Goal: Task Accomplishment & Management: Use online tool/utility

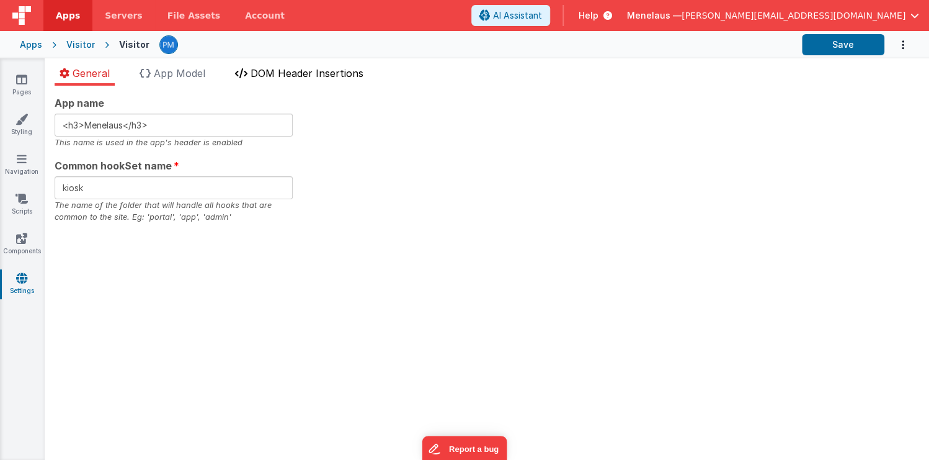
click at [296, 74] on span "DOM Header Insertions" at bounding box center [307, 73] width 113 height 12
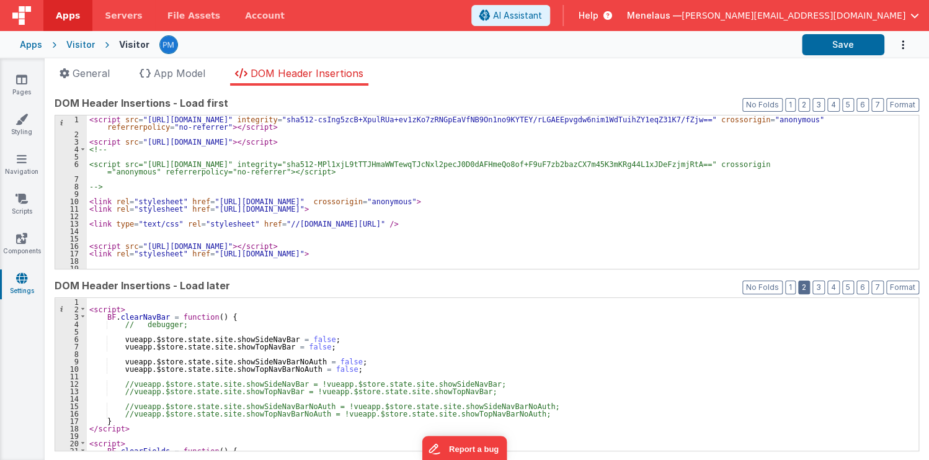
click at [802, 283] on button "2" at bounding box center [804, 287] width 12 height 14
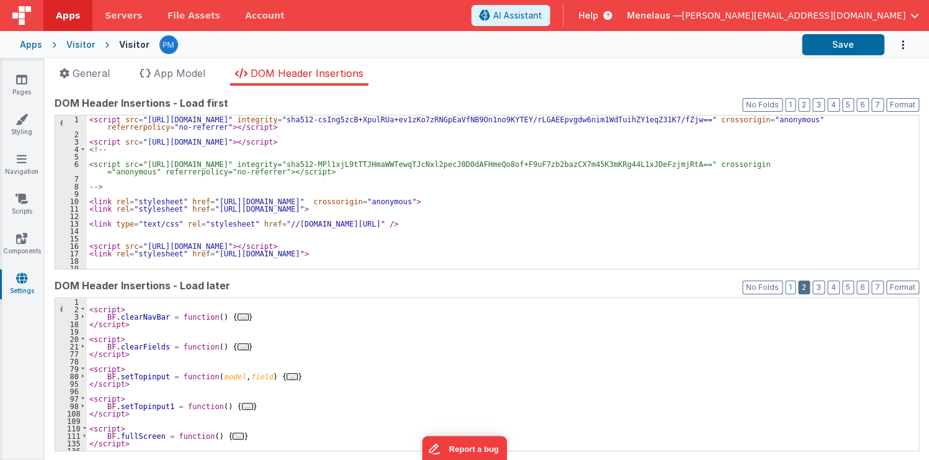
scroll to position [89, 0]
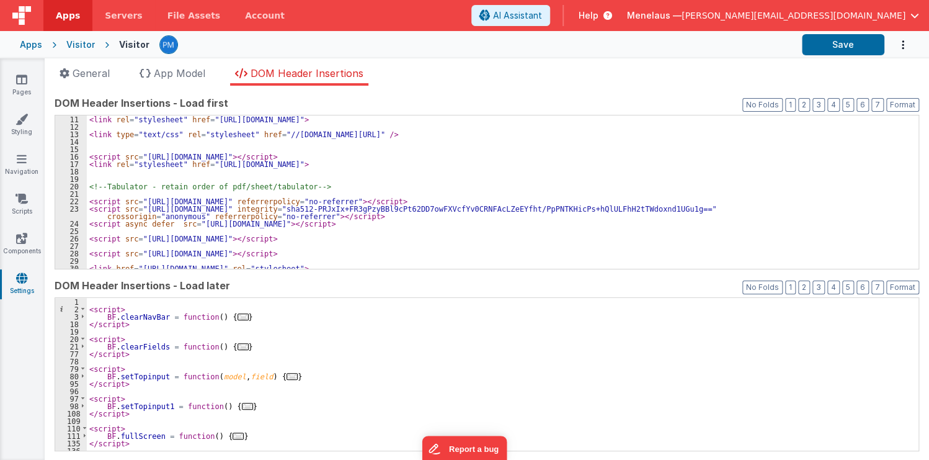
click at [708, 181] on div "< link rel = "stylesheet" href = "https://cdn.jsdelivr.net/npm/bootstrap-icons@…" at bounding box center [499, 199] width 824 height 168
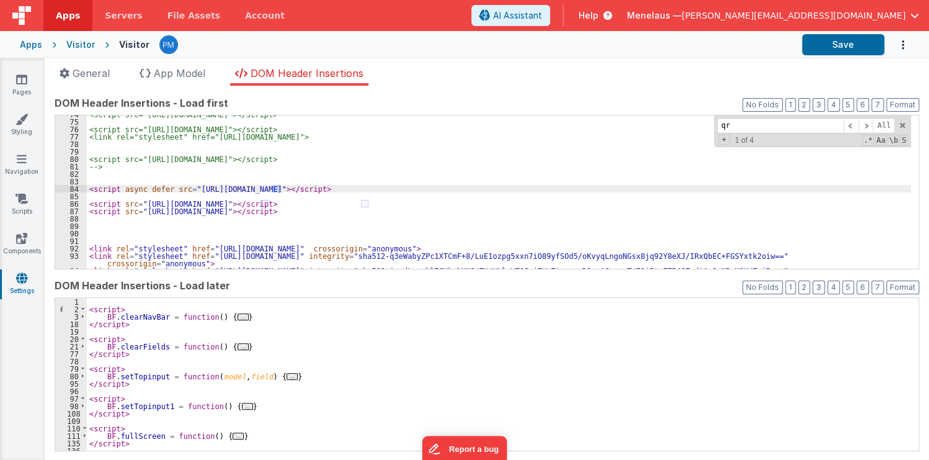
scroll to position [600, 0]
type input "qrcode"
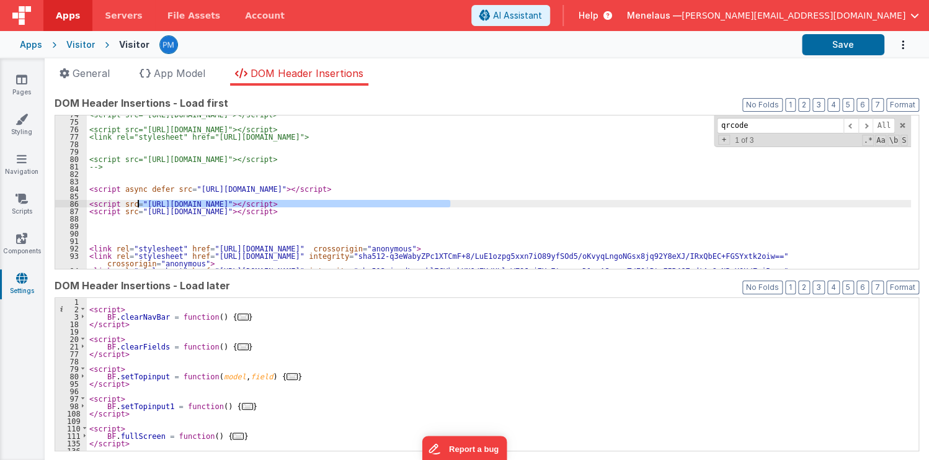
drag, startPoint x: 449, startPoint y: 201, endPoint x: 139, endPoint y: 203, distance: 310.1
click at [139, 203] on div "<script src="https://cdn.tailwindcss.com"></script> <script src="https://cdn.js…" at bounding box center [499, 198] width 824 height 176
click at [561, 161] on div "<script src="https://cdn.tailwindcss.com"></script> <script src="https://cdn.js…" at bounding box center [499, 198] width 824 height 176
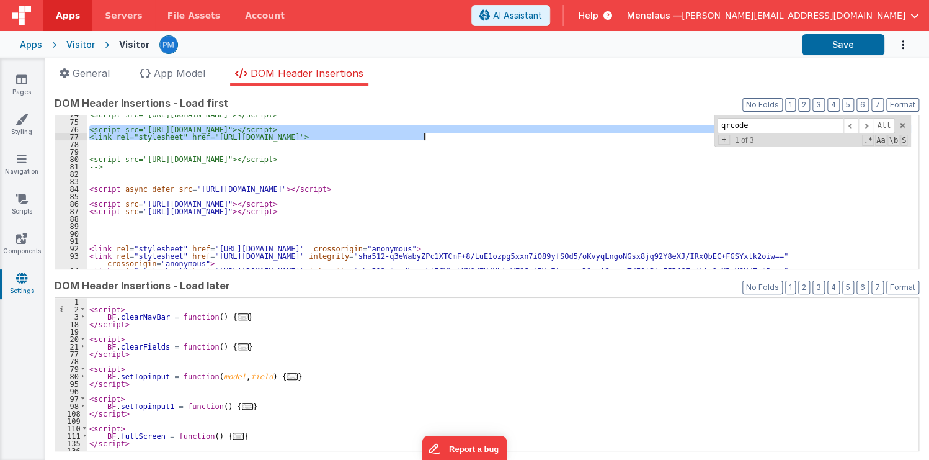
drag, startPoint x: 89, startPoint y: 127, endPoint x: 439, endPoint y: 134, distance: 350.5
click at [439, 134] on div "<script src="https://cdn.tailwindcss.com"></script> <script src="https://cdn.js…" at bounding box center [499, 198] width 824 height 176
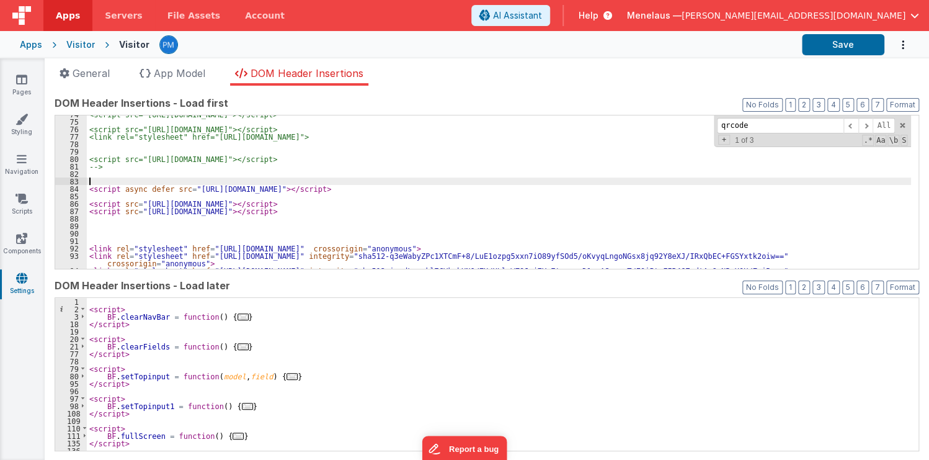
click at [141, 180] on div "<script src="https://cdn.tailwindcss.com"></script> <script src="https://cdn.js…" at bounding box center [499, 198] width 824 height 176
paste textarea
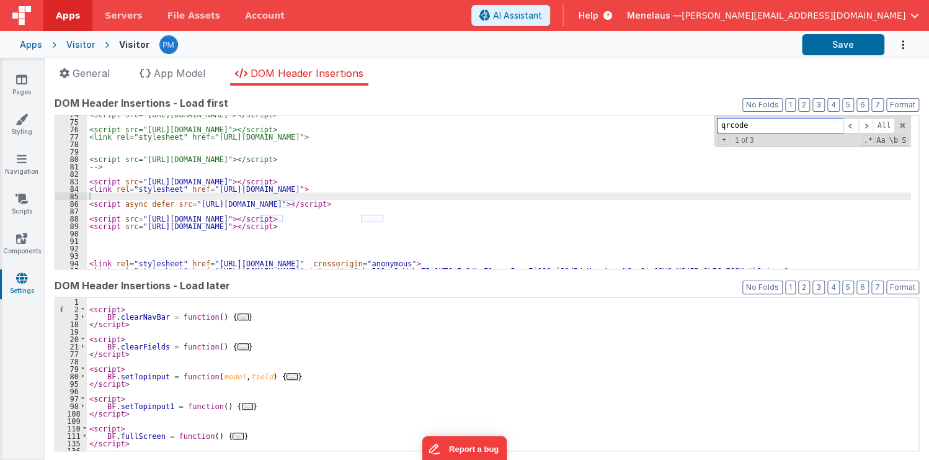
drag, startPoint x: 744, startPoint y: 123, endPoint x: 712, endPoint y: 124, distance: 32.3
click at [717, 124] on input "qrcode" at bounding box center [780, 126] width 127 height 16
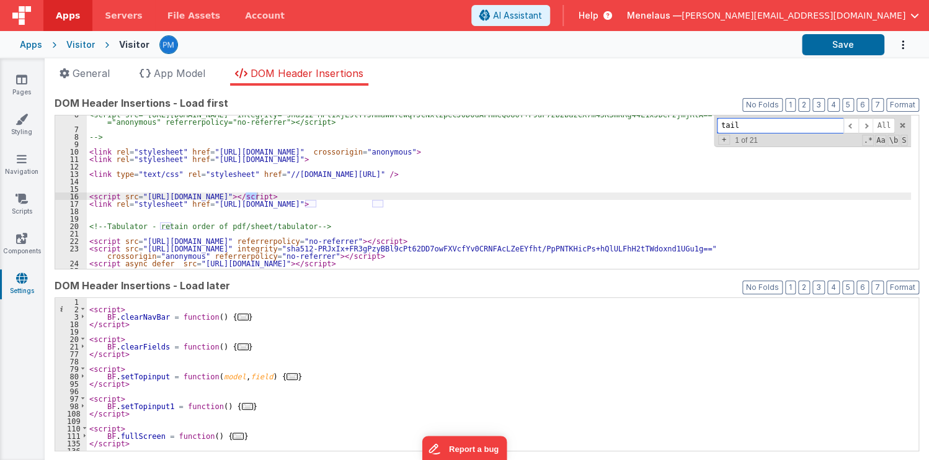
scroll to position [50, 0]
type input "tailwind"
click at [861, 122] on span at bounding box center [865, 126] width 15 height 16
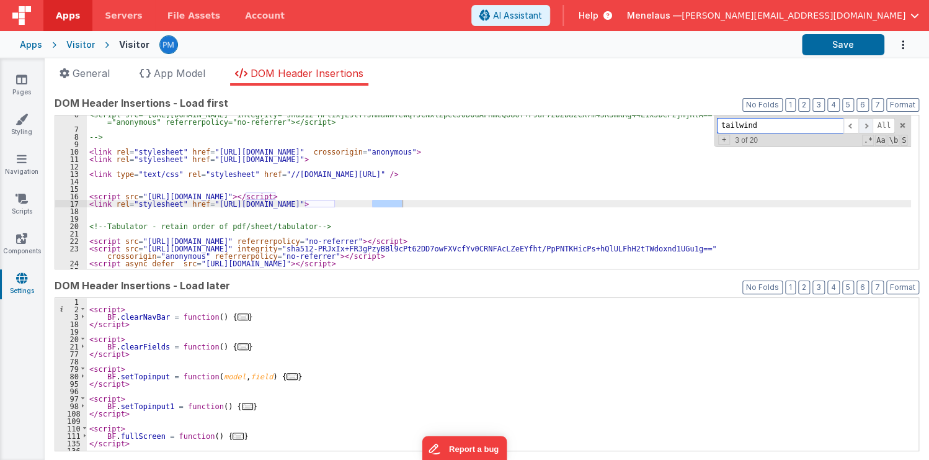
scroll to position [422, 0]
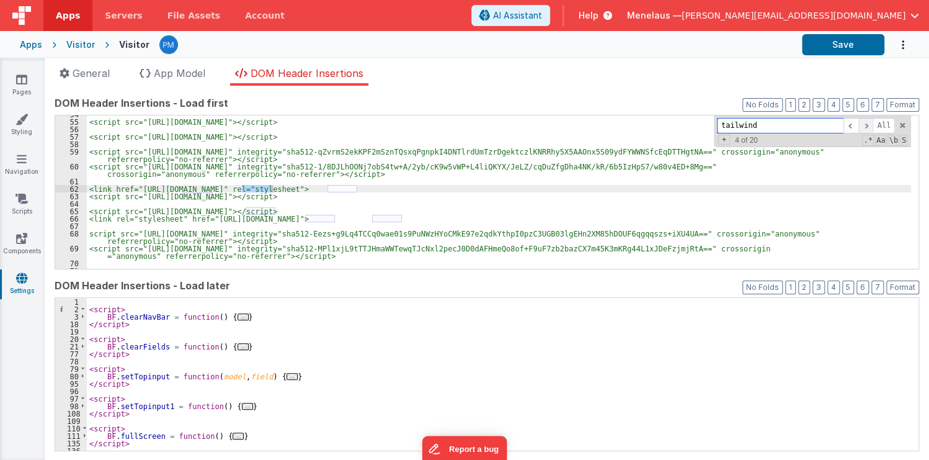
click at [862, 122] on span at bounding box center [865, 126] width 15 height 16
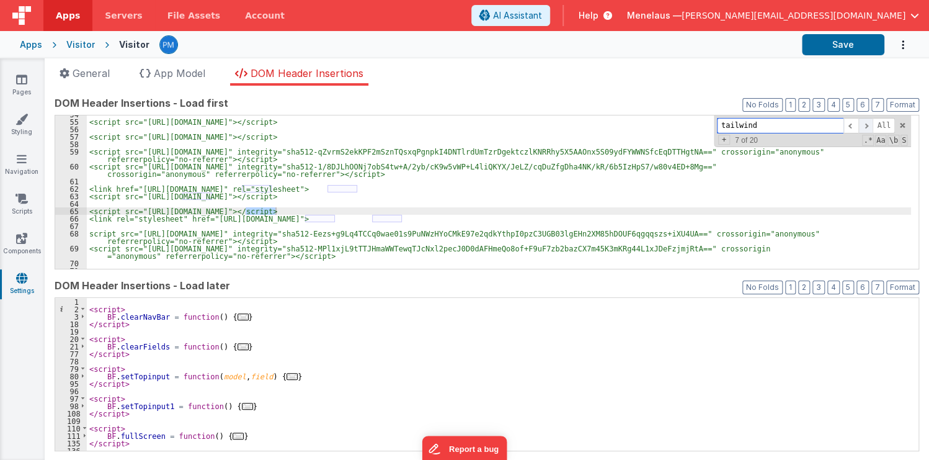
click at [862, 122] on span at bounding box center [865, 126] width 15 height 16
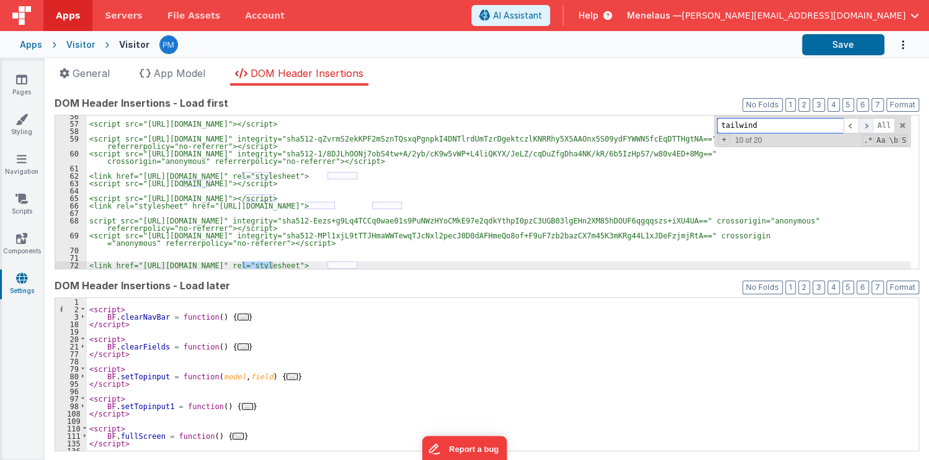
click at [862, 122] on span at bounding box center [865, 126] width 15 height 16
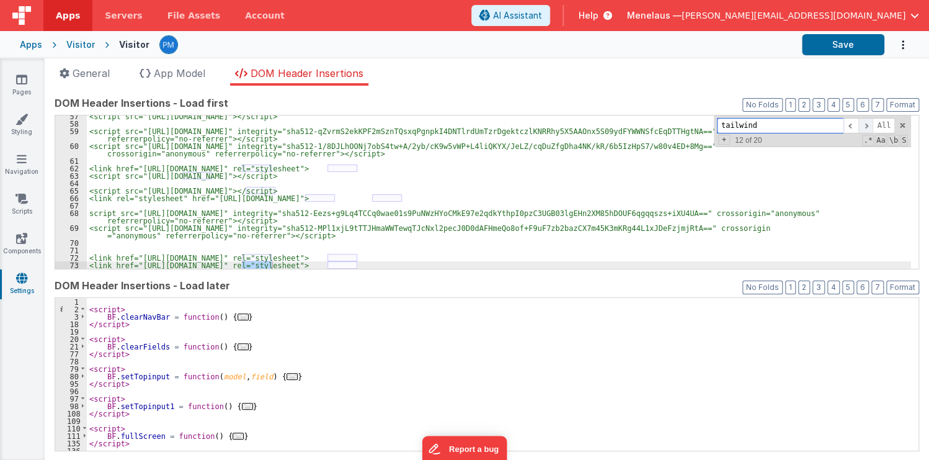
click at [862, 122] on span at bounding box center [865, 126] width 15 height 16
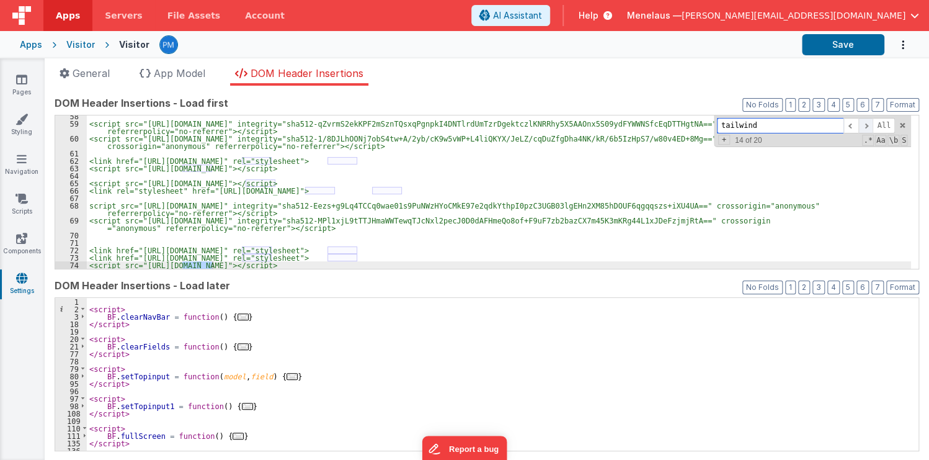
click at [862, 122] on span at bounding box center [865, 126] width 15 height 16
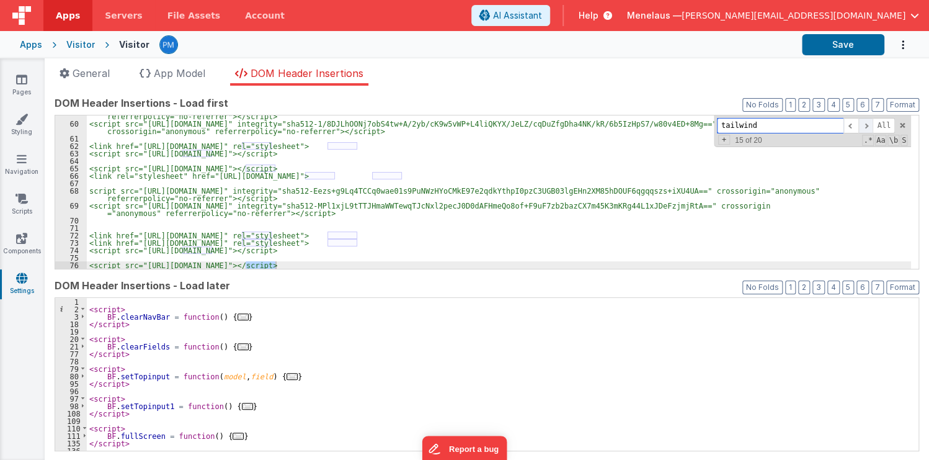
click at [862, 122] on span at bounding box center [865, 126] width 15 height 16
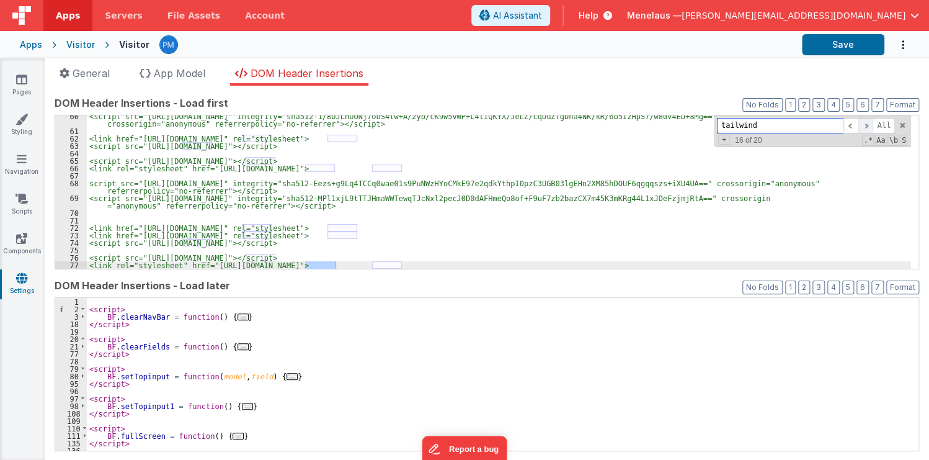
click at [862, 122] on span at bounding box center [865, 126] width 15 height 16
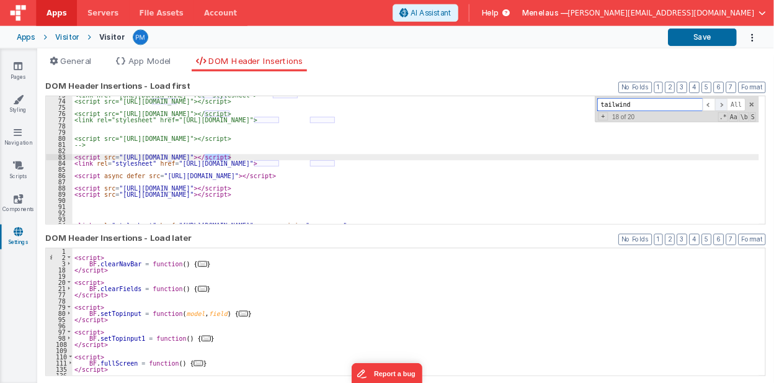
scroll to position [593, 0]
click at [758, 203] on div "<link href="https://cdn.jsdelivr.net/npm/tailwindcss@0.7.4/dist/tailwind.min.cs…" at bounding box center [499, 194] width 824 height 168
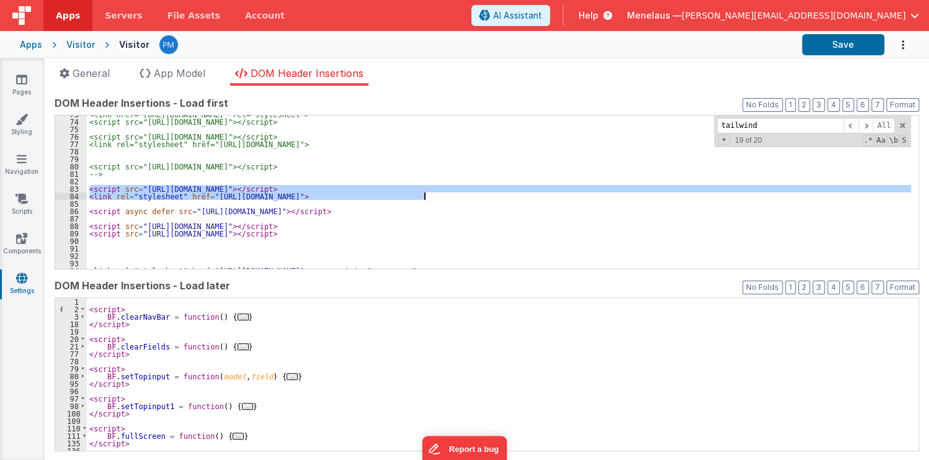
drag, startPoint x: 88, startPoint y: 187, endPoint x: 458, endPoint y: 198, distance: 370.5
click at [458, 198] on div "<link href="https://cdn.jsdelivr.net/npm/tailwindcss@0.7.4/dist/tailwind.min.cs…" at bounding box center [499, 194] width 824 height 168
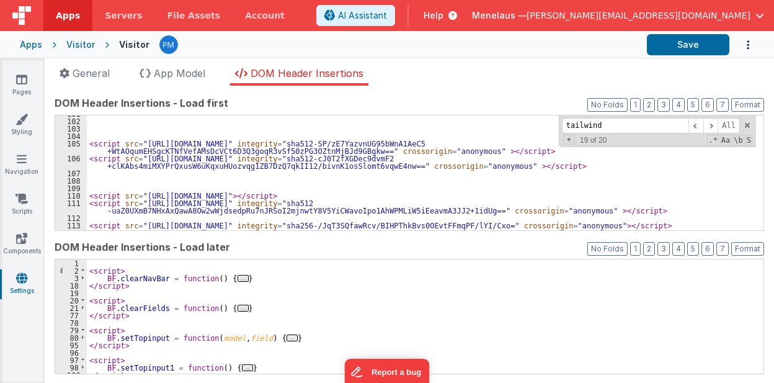
scroll to position [816, 0]
click at [37, 43] on div "Apps" at bounding box center [31, 44] width 22 height 12
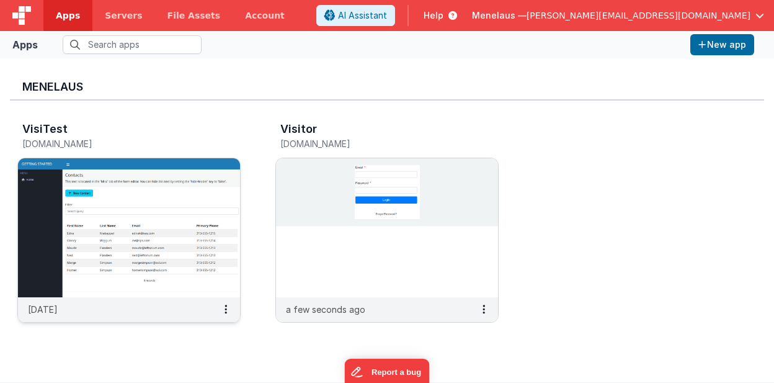
click at [224, 180] on img at bounding box center [129, 227] width 222 height 139
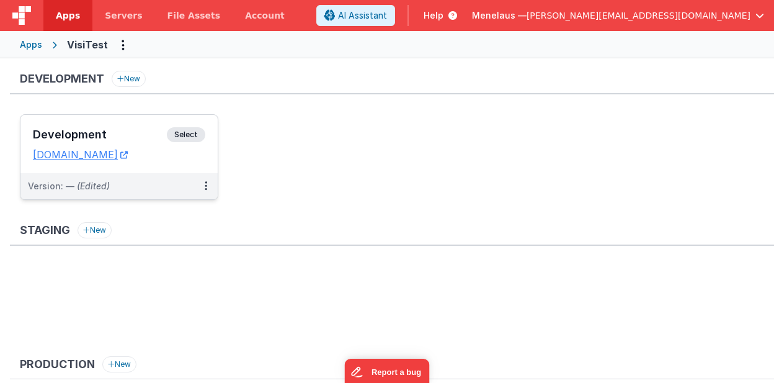
click at [201, 159] on dd "visitest.fmbetterforms.com" at bounding box center [119, 154] width 172 height 12
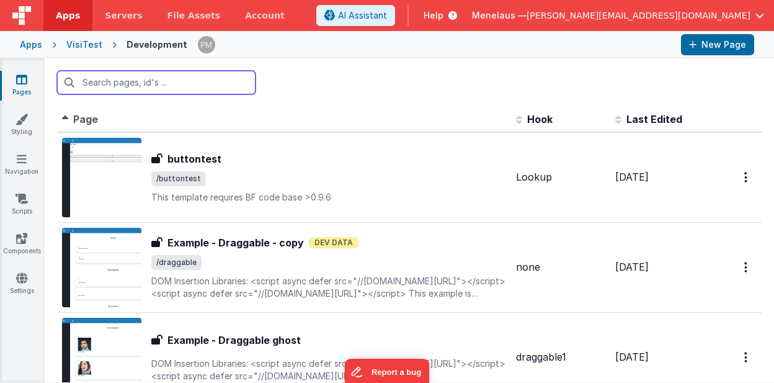
click at [210, 84] on input "text" at bounding box center [156, 83] width 198 height 24
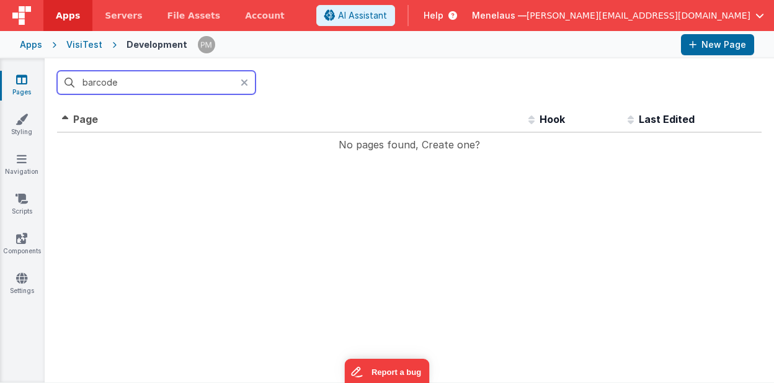
type input "barcode"
click at [443, 16] on span "Help" at bounding box center [434, 15] width 20 height 12
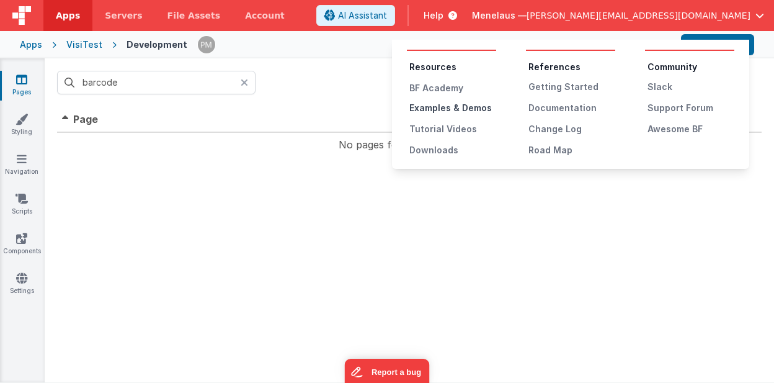
click at [453, 109] on div "Examples & Demos" at bounding box center [452, 108] width 87 height 12
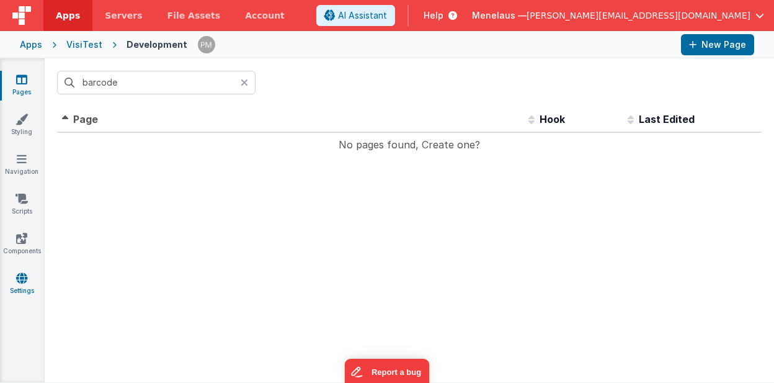
click at [21, 278] on icon at bounding box center [21, 278] width 11 height 12
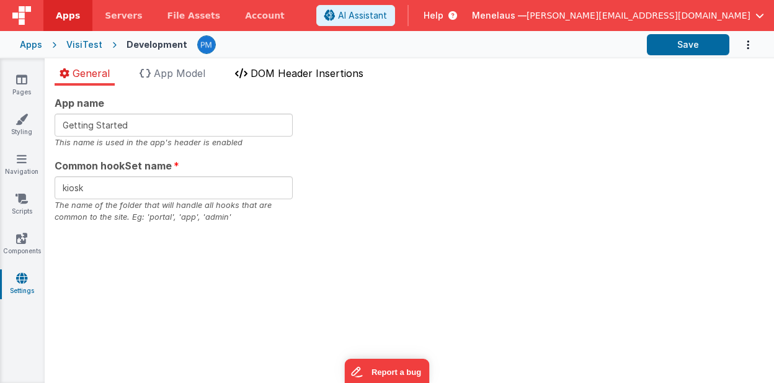
click at [280, 73] on span "DOM Header Insertions" at bounding box center [307, 73] width 113 height 12
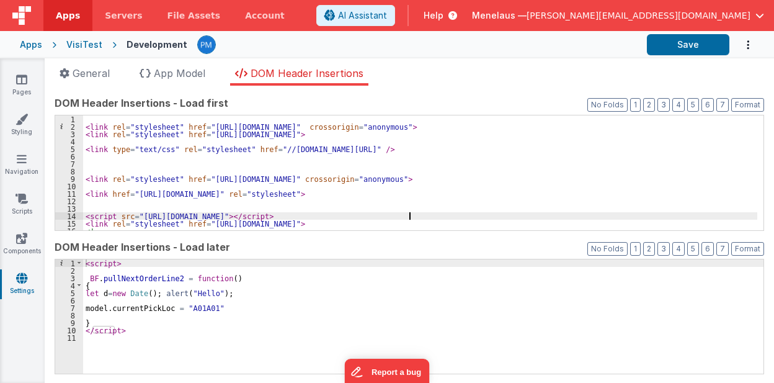
click at [556, 213] on div "< link rel = "stylesheet" href = "https://cdn.jsdelivr.net/npm/bootstrap@5.3.0/…" at bounding box center [420, 180] width 674 height 130
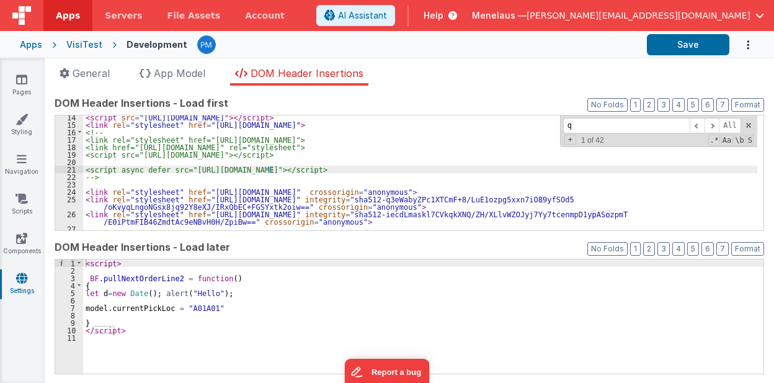
scroll to position [99, 0]
type input "qrcode"
click at [711, 123] on span at bounding box center [712, 126] width 15 height 16
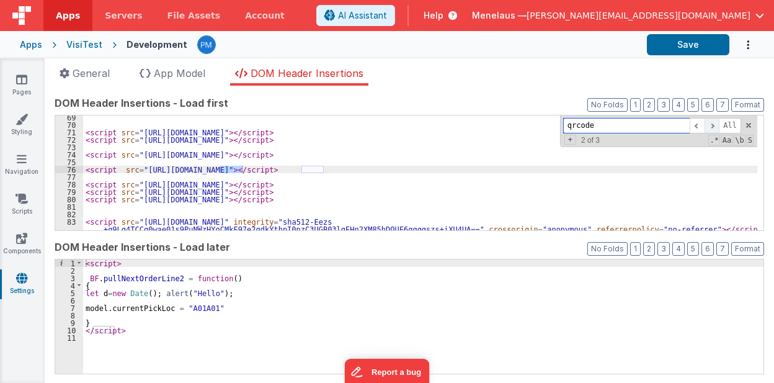
scroll to position [553, 0]
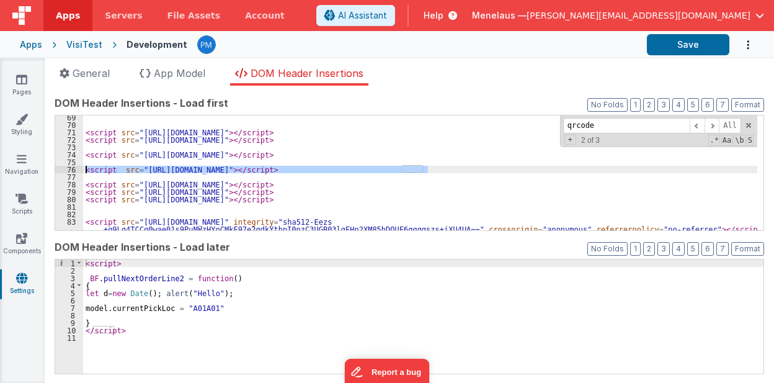
drag, startPoint x: 453, startPoint y: 171, endPoint x: 84, endPoint y: 170, distance: 369.0
click at [84, 170] on div "< script src = "https://cdn.datatables.net/1.13.4/js/jquery.dataTables.min.js" …" at bounding box center [420, 182] width 674 height 137
click at [172, 181] on div "< script src = "https://cdn.datatables.net/1.13.4/js/jquery.dataTables.min.js" …" at bounding box center [420, 182] width 674 height 137
drag, startPoint x: 136, startPoint y: 167, endPoint x: 388, endPoint y: 170, distance: 251.2
click at [388, 170] on div "< script src = "https://cdn.datatables.net/1.13.4/js/jquery.dataTables.min.js" …" at bounding box center [420, 182] width 674 height 137
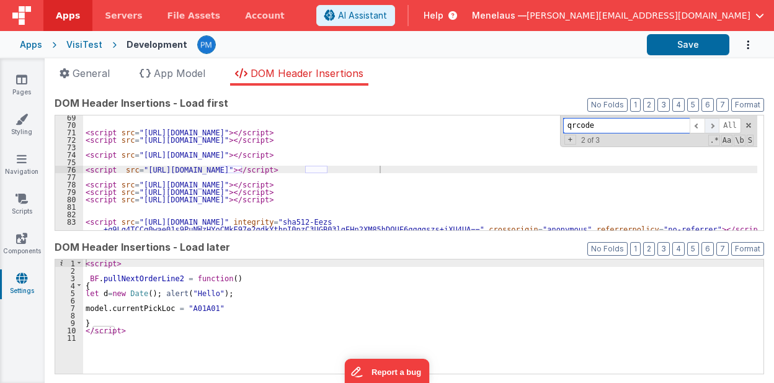
click at [710, 123] on span at bounding box center [712, 126] width 15 height 16
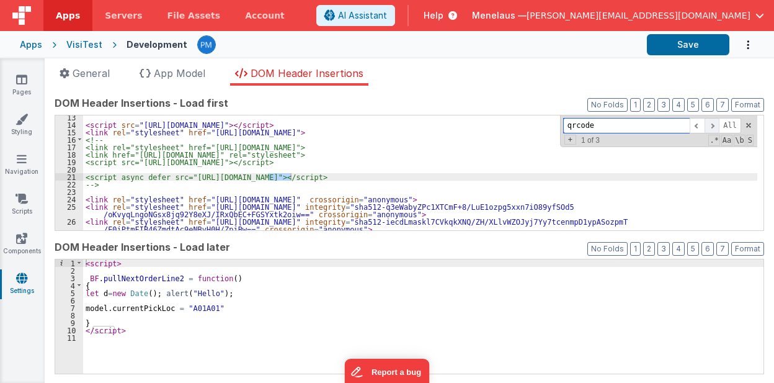
click at [710, 123] on span at bounding box center [712, 126] width 15 height 16
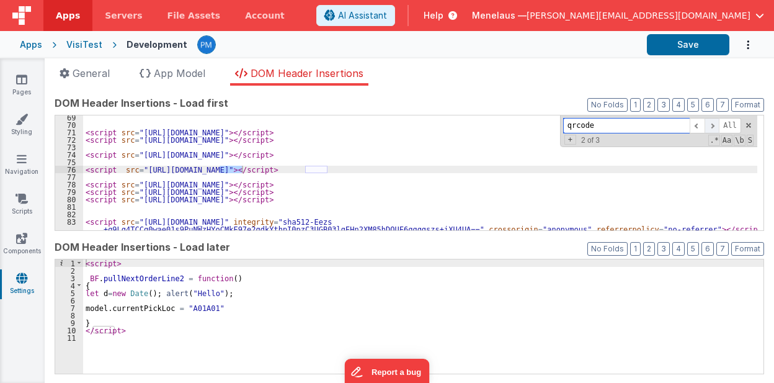
click at [710, 123] on span at bounding box center [712, 126] width 15 height 16
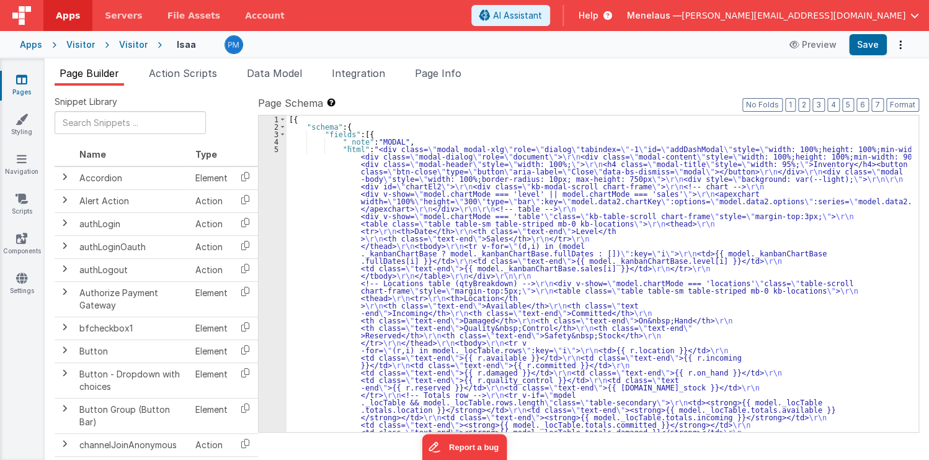
click at [129, 45] on div "Visitor" at bounding box center [133, 44] width 29 height 12
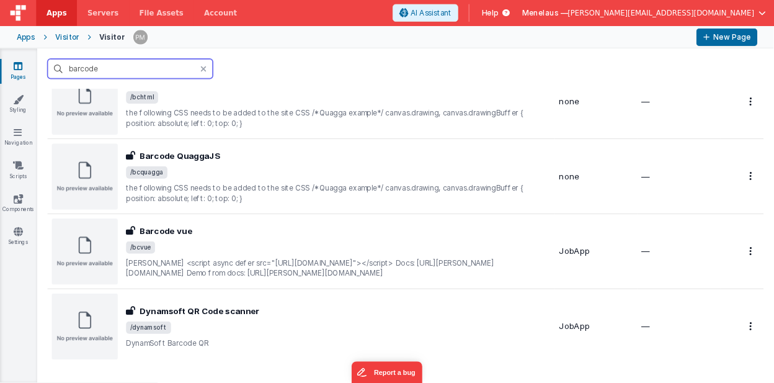
scroll to position [198, 0]
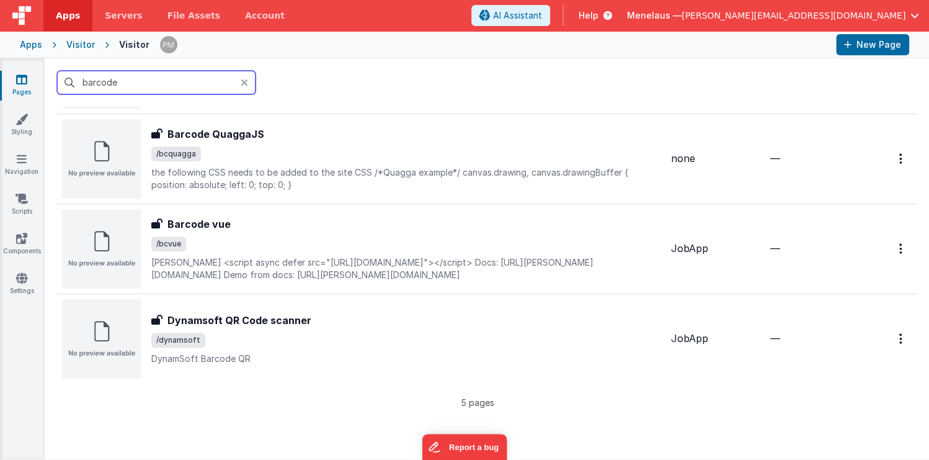
type input "barcode"
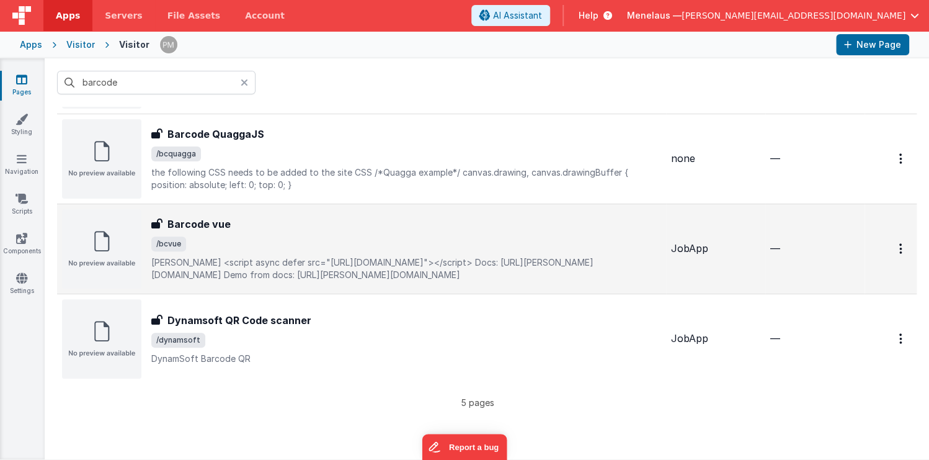
click at [253, 262] on p "[PERSON_NAME]<script async defer src="[URL][DOMAIN_NAME]"></script>Docs: [U…" at bounding box center [406, 268] width 510 height 25
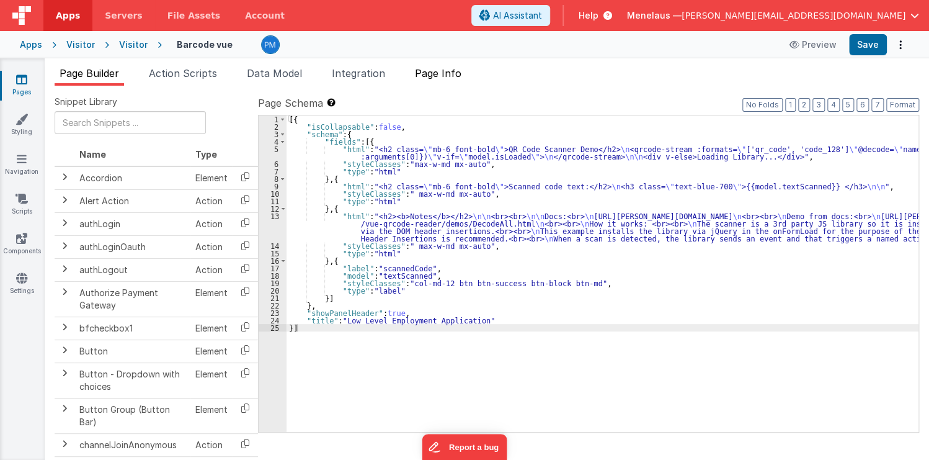
click at [448, 74] on span "Page Info" at bounding box center [438, 73] width 47 height 12
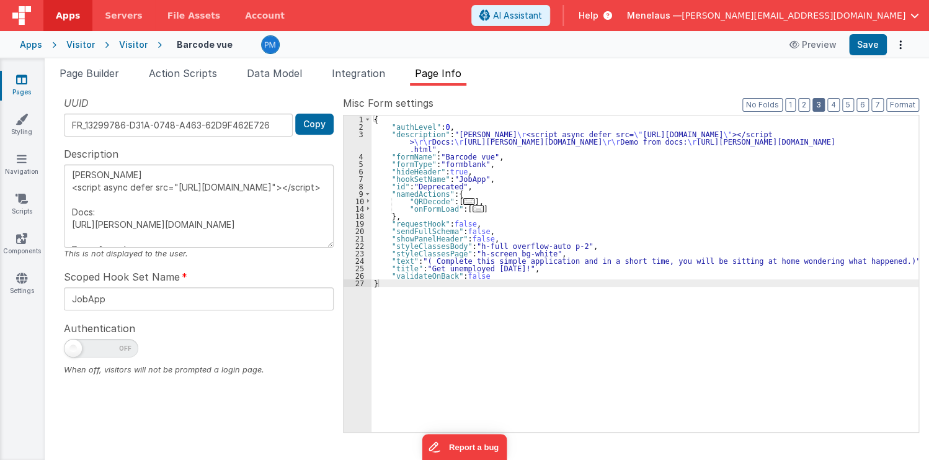
click at [817, 107] on button "3" at bounding box center [819, 105] width 12 height 14
click at [770, 108] on button "No Folds" at bounding box center [762, 105] width 40 height 14
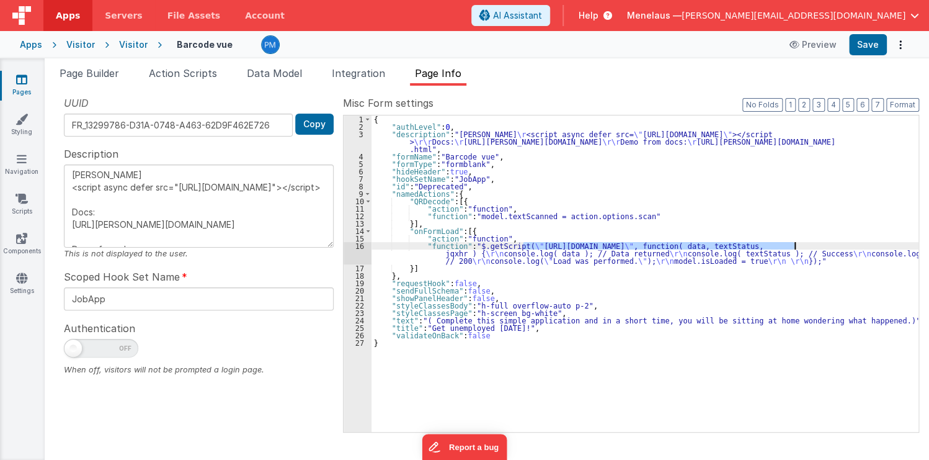
drag, startPoint x: 522, startPoint y: 244, endPoint x: 793, endPoint y: 246, distance: 271.7
click at [793, 246] on div "{ "authLevel" : 0 , "description" : "DOM Header \r <script async defer src= \" …" at bounding box center [645, 280] width 547 height 331
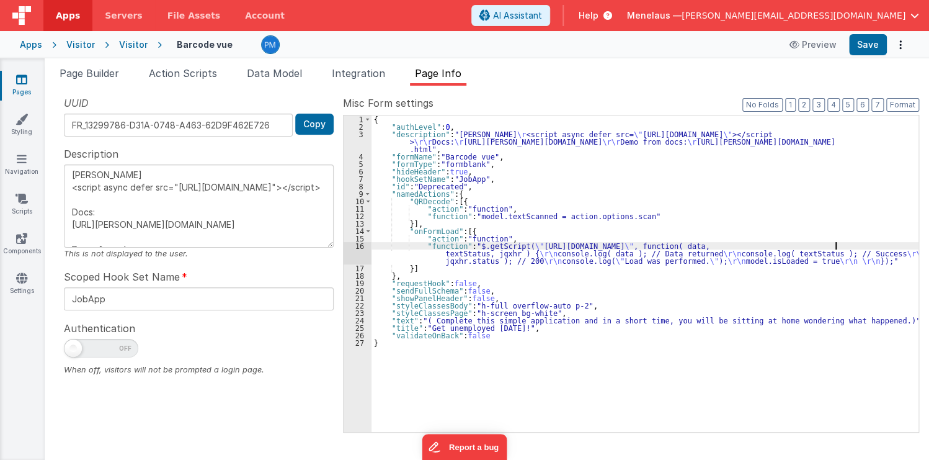
type textarea "[PERSON_NAME] <script async defer src="[URL][DOMAIN_NAME]"></script> Docs: [URL…"
click at [98, 73] on span "Page Builder" at bounding box center [90, 73] width 60 height 12
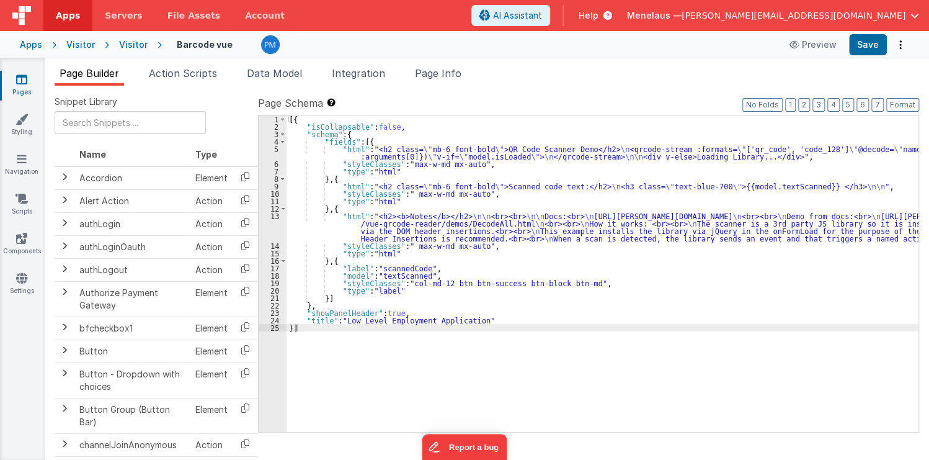
click at [599, 16] on span "Help" at bounding box center [589, 15] width 20 height 12
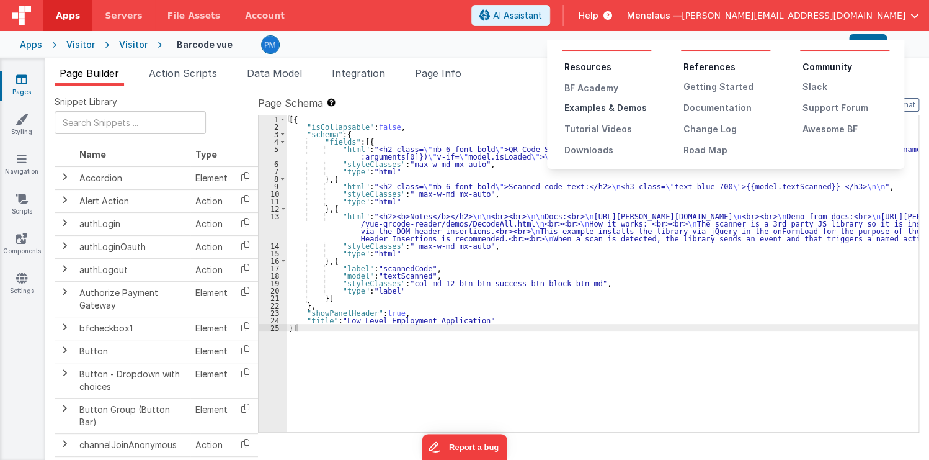
click at [619, 107] on div "Examples & Demos" at bounding box center [607, 108] width 87 height 12
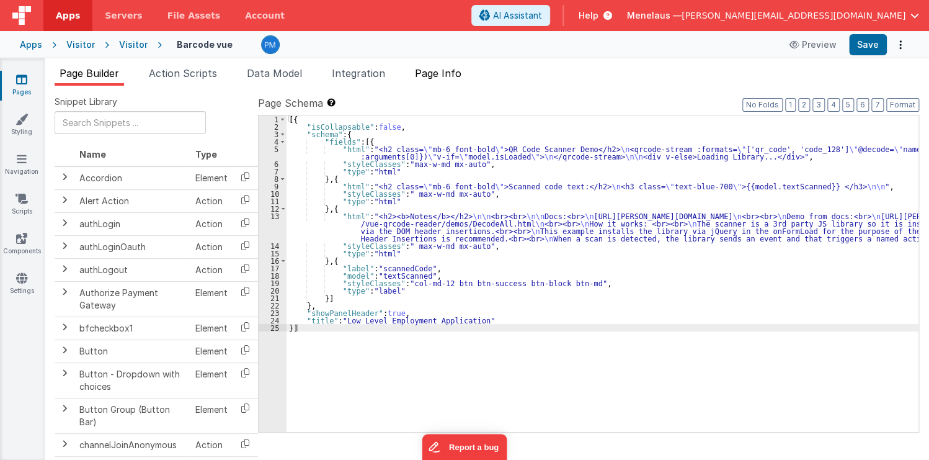
click at [443, 73] on span "Page Info" at bounding box center [438, 73] width 47 height 12
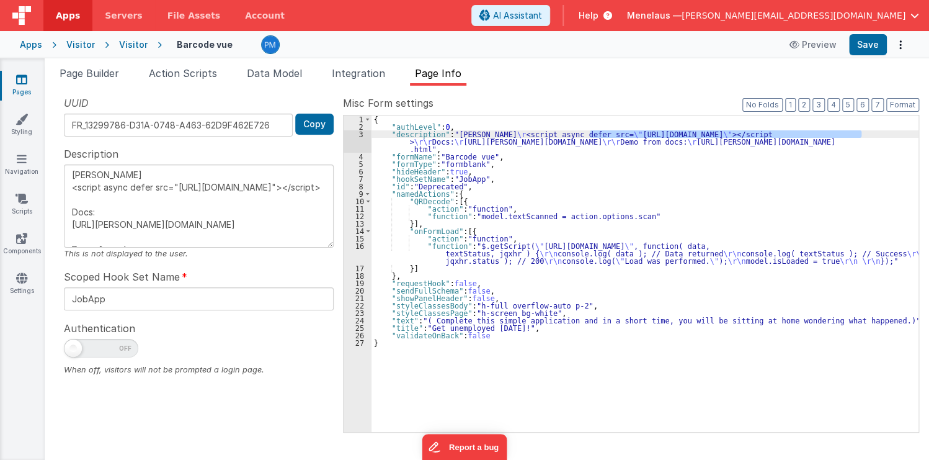
drag, startPoint x: 588, startPoint y: 131, endPoint x: 861, endPoint y: 134, distance: 272.9
click at [861, 134] on div "{ "authLevel" : 0 , "description" : "DOM Header \r <script async defer src= \" …" at bounding box center [645, 280] width 547 height 331
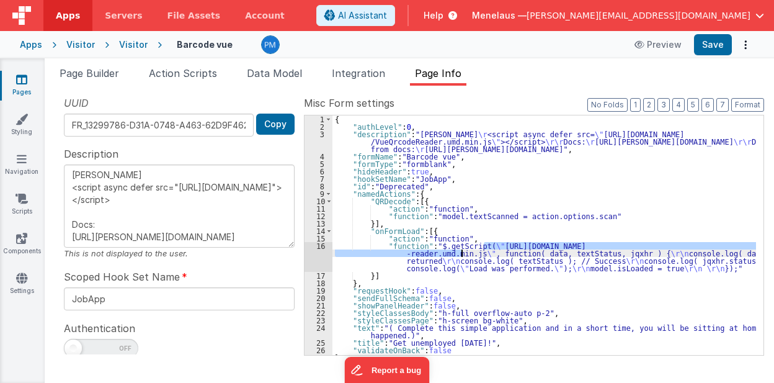
drag, startPoint x: 483, startPoint y: 243, endPoint x: 461, endPoint y: 255, distance: 24.7
click at [461, 255] on div "{ "authLevel" : 0 , "description" : "DOM Header \r <script async defer src= \" …" at bounding box center [544, 242] width 424 height 255
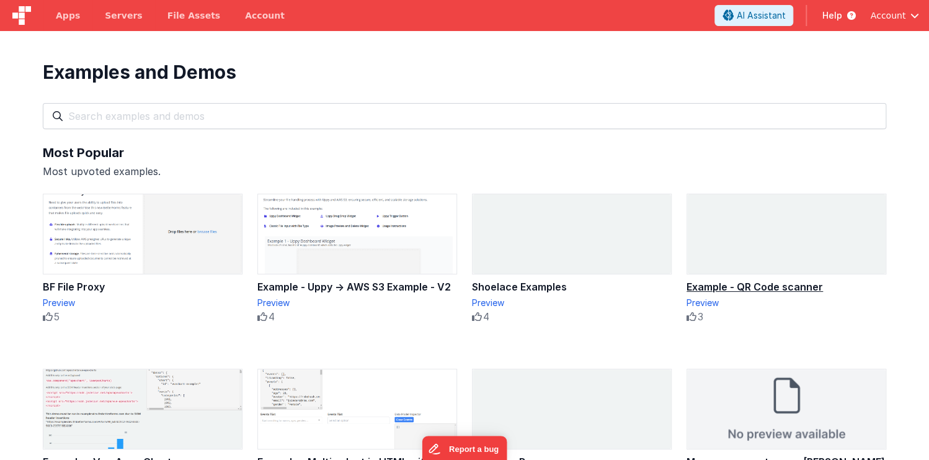
click at [767, 242] on img at bounding box center [786, 233] width 198 height 79
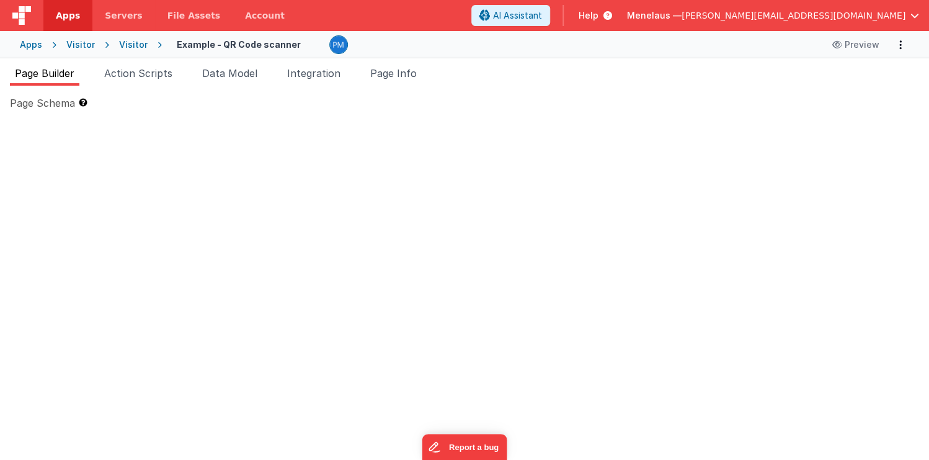
type textarea "[PERSON_NAME] <script async defer src="[URL][DOMAIN_NAME]"></script> Docs: [URL…"
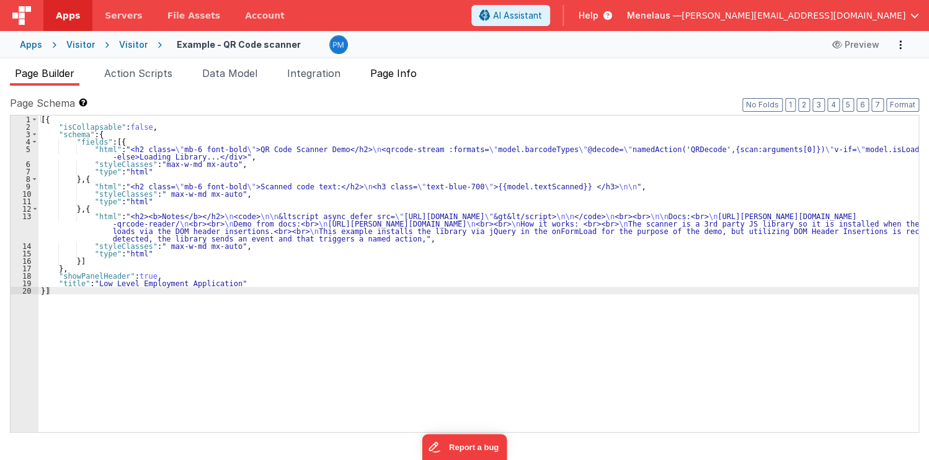
click at [411, 77] on span "Page Info" at bounding box center [393, 73] width 47 height 12
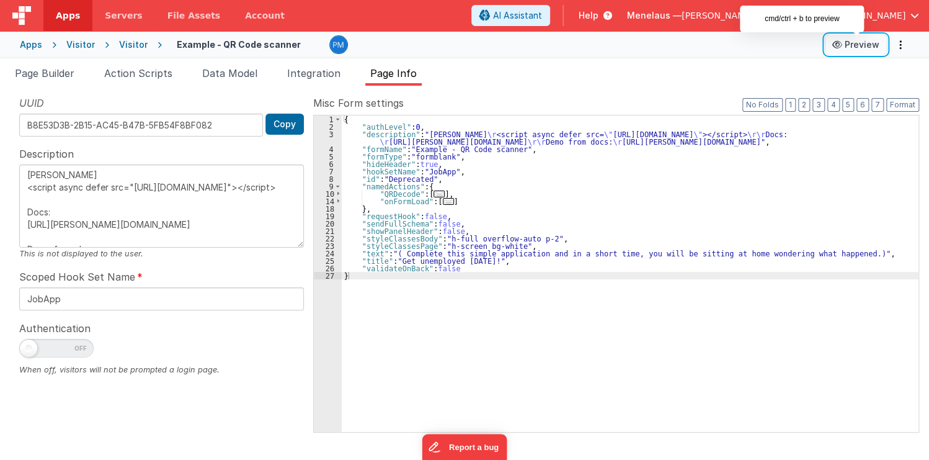
click at [858, 45] on button "Preview" at bounding box center [856, 45] width 62 height 20
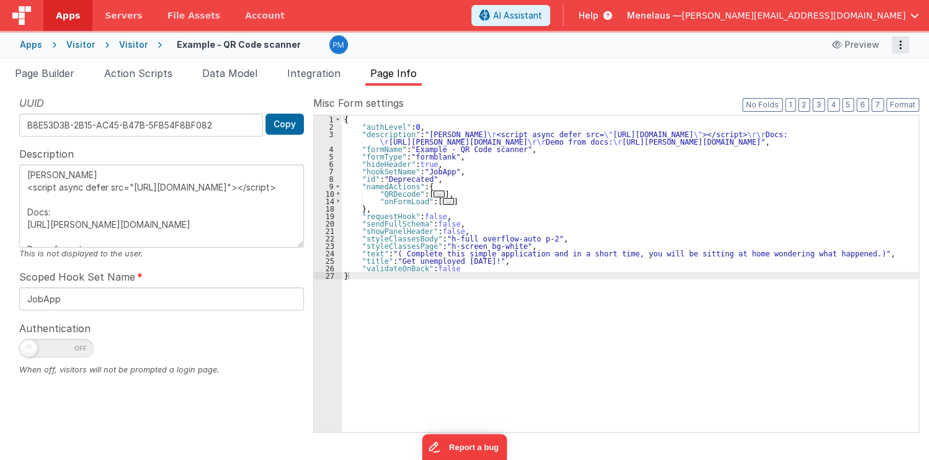
click at [899, 45] on icon "Options" at bounding box center [900, 45] width 17 height 1
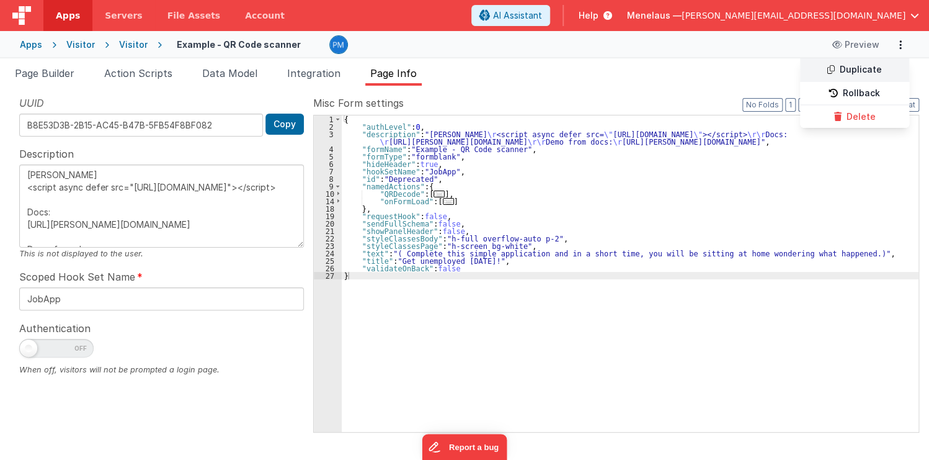
click at [870, 71] on link "Duplicate" at bounding box center [854, 70] width 109 height 24
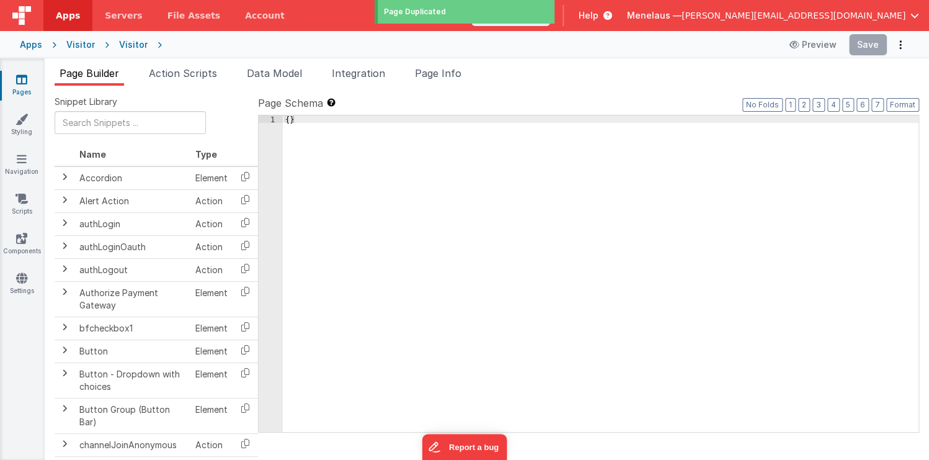
type input "FR_1CCE242B-B35A-C749-A49C-0DB3A8DC9CA0"
type textarea "[PERSON_NAME] <script async defer src="[URL][DOMAIN_NAME]"></script> Docs: [URL…"
type input "JobApp"
checkbox input "false"
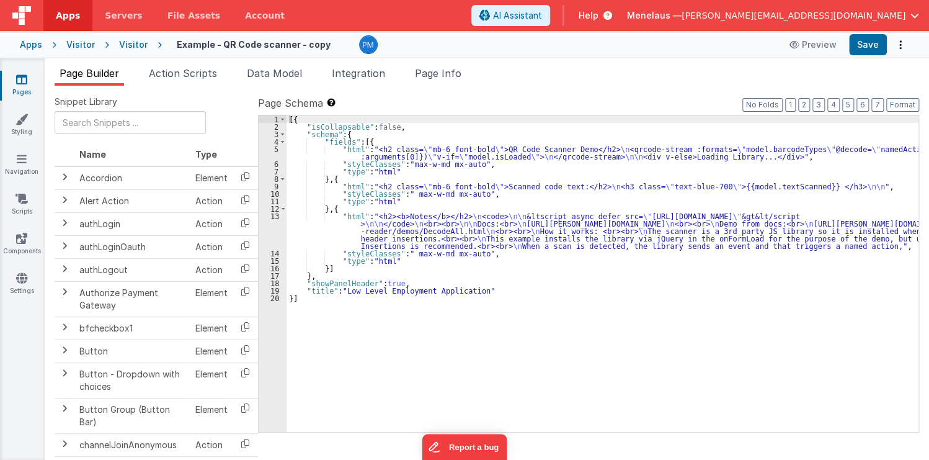
click at [444, 73] on span "Page Info" at bounding box center [438, 73] width 47 height 12
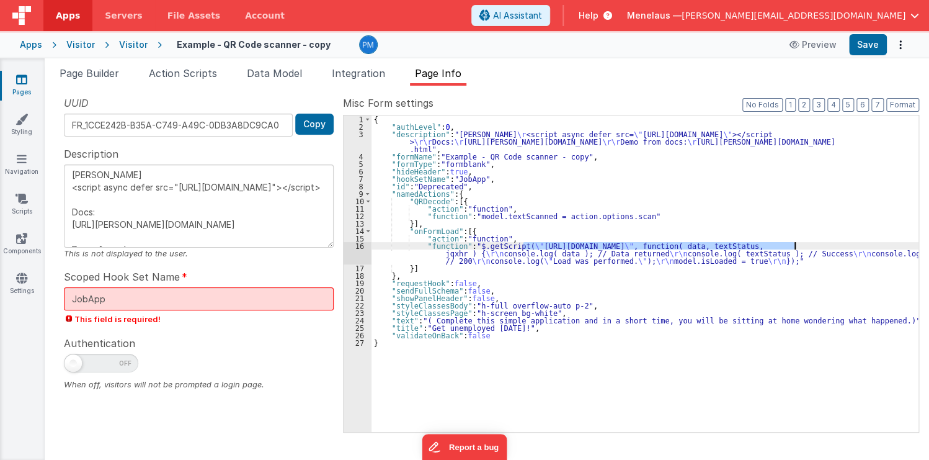
drag, startPoint x: 522, startPoint y: 245, endPoint x: 793, endPoint y: 244, distance: 271.0
click at [793, 244] on div "{ "authLevel" : 0 , "description" : "DOM Header \r <script async defer src= \" …" at bounding box center [645, 280] width 547 height 331
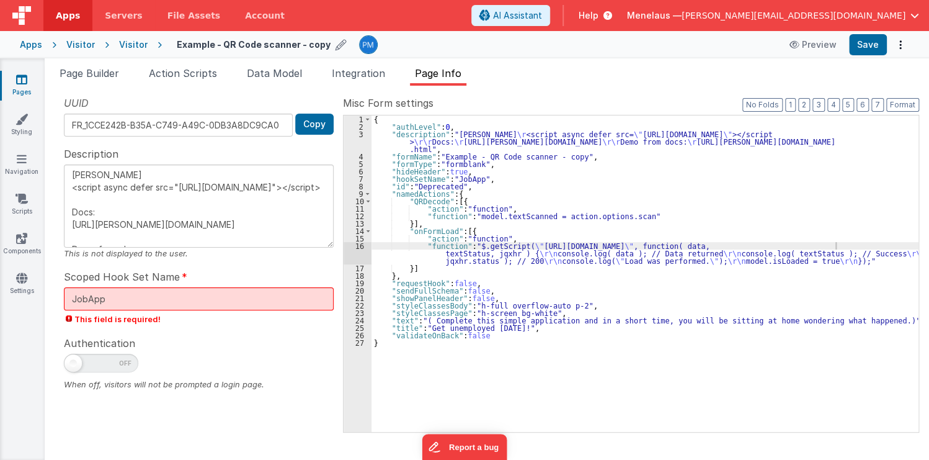
drag, startPoint x: 216, startPoint y: 44, endPoint x: 177, endPoint y: 45, distance: 38.5
click at [177, 45] on h4 "Example - QR Code scanner - copy" at bounding box center [254, 44] width 154 height 9
drag, startPoint x: 275, startPoint y: 47, endPoint x: 305, endPoint y: 48, distance: 29.8
click at [305, 48] on input "Example - QR Code scanner - copy" at bounding box center [254, 44] width 154 height 19
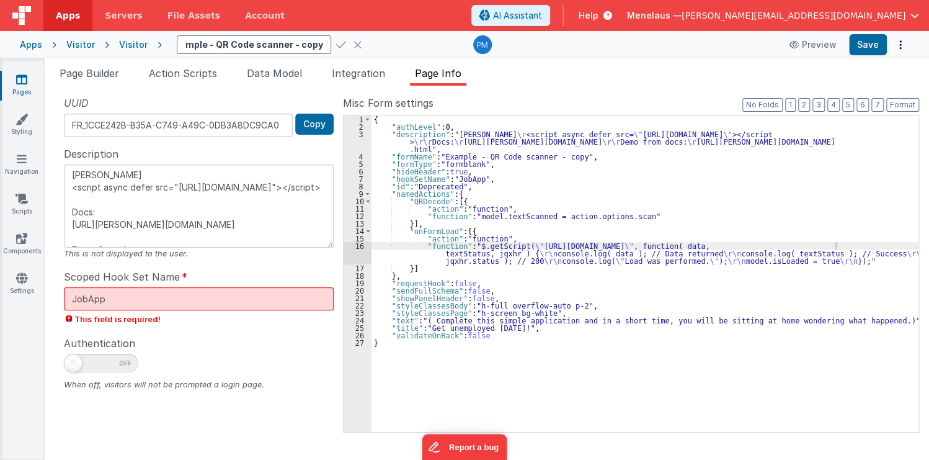
type textarea "[PERSON_NAME] <script async defer src="[URL][DOMAIN_NAME]"></script> Docs: [URL…"
type input "Example - QR Code scanner"
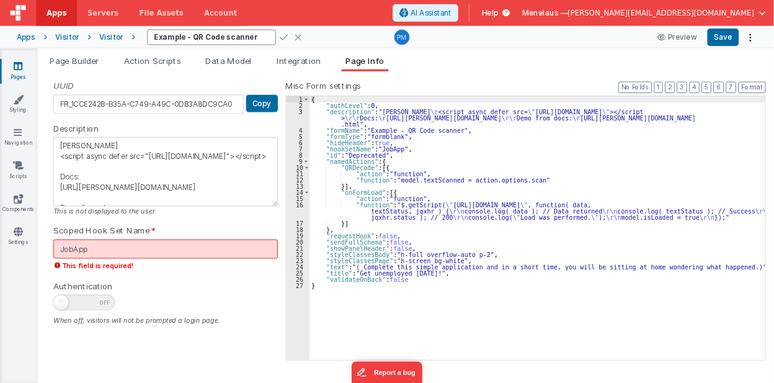
scroll to position [0, 0]
drag, startPoint x: 223, startPoint y: 43, endPoint x: 171, endPoint y: 43, distance: 52.1
click at [177, 43] on input "Example - QR Code scanner" at bounding box center [254, 44] width 154 height 19
type textarea "[PERSON_NAME] <script async defer src="[URL][DOMAIN_NAME]"></script> Docs: [URL…"
click at [261, 44] on input "QR Code scanner" at bounding box center [254, 44] width 154 height 19
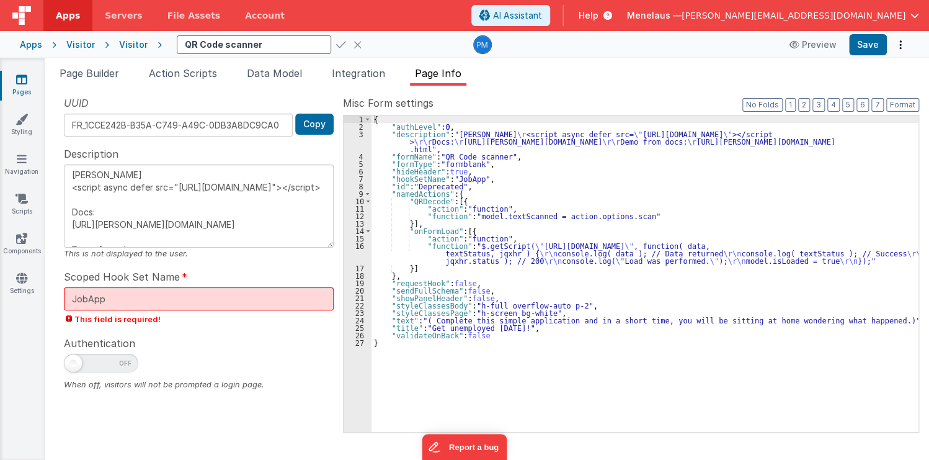
type input "QR Code scanner5"
type textarea "[PERSON_NAME] <script async defer src="[URL][DOMAIN_NAME]"></script> Docs: [URL…"
type input "QR Code scanner5.7"
type textarea "[PERSON_NAME] <script async defer src="[URL][DOMAIN_NAME]"></script> Docs: [URL…"
type input "QR Code scanner5.7"
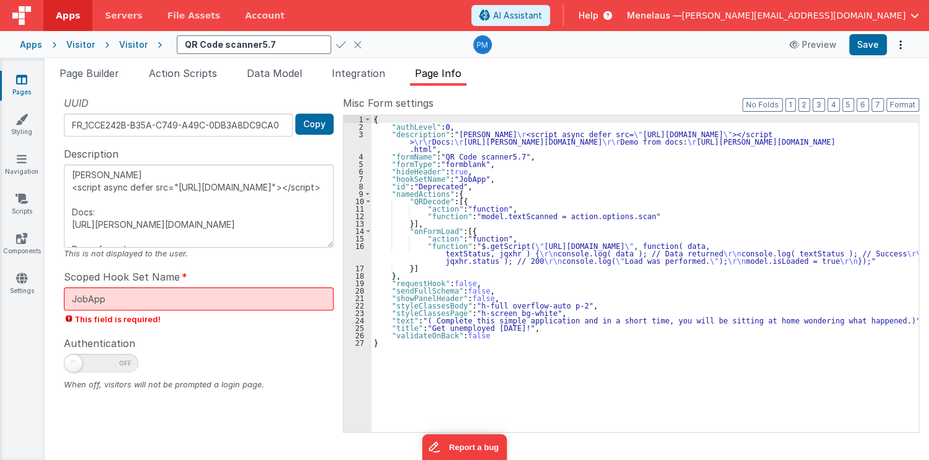
click at [336, 40] on icon at bounding box center [341, 44] width 10 height 17
click at [316, 122] on button "Copy" at bounding box center [314, 124] width 38 height 21
drag, startPoint x: 78, startPoint y: 73, endPoint x: 399, endPoint y: 156, distance: 331.7
click at [78, 73] on span "Page Builder" at bounding box center [90, 73] width 60 height 12
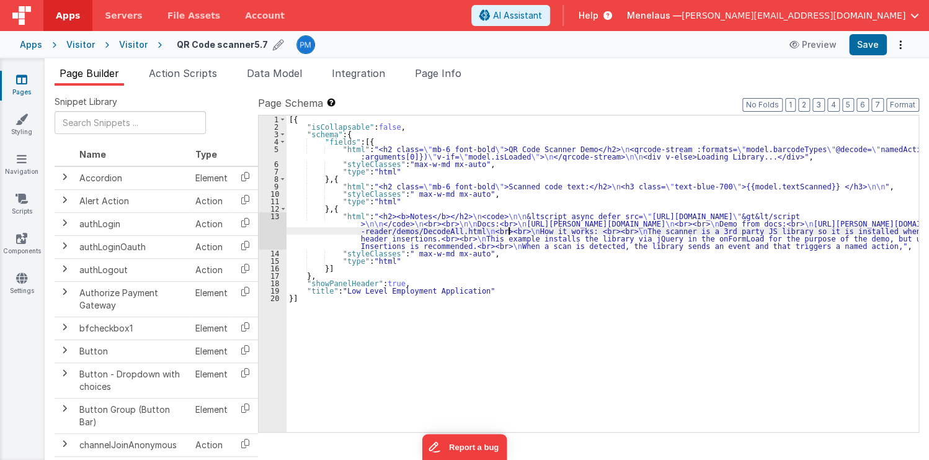
click at [509, 230] on div "[{ "isCollapsable" : false , "schema" : { "fields" : [{ "html" : "<h2 class= \"…" at bounding box center [603, 280] width 632 height 331
click at [273, 231] on div "13" at bounding box center [273, 230] width 28 height 37
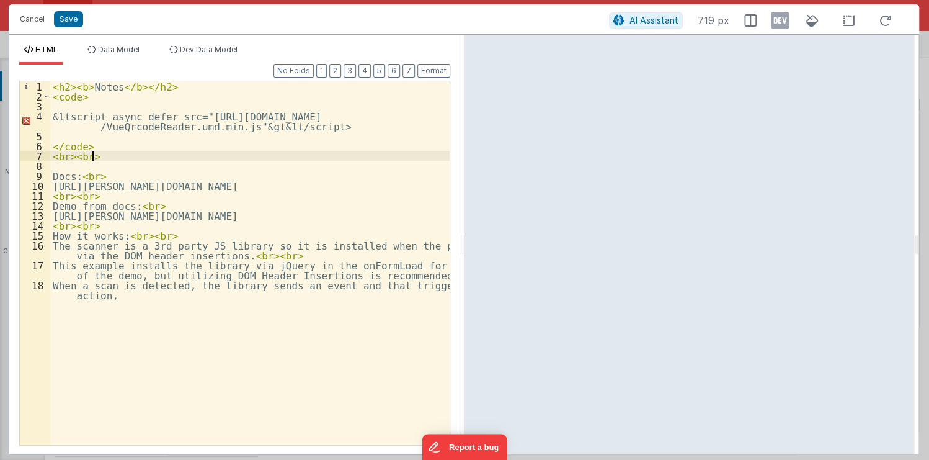
click at [290, 154] on div "< h2 > < b > Notes </ b > </ h2 > < code > &ltscript async defer src="https://u…" at bounding box center [250, 278] width 400 height 394
drag, startPoint x: 85, startPoint y: 117, endPoint x: 72, endPoint y: 116, distance: 13.1
click at [72, 116] on div "< h2 > < b > Notes </ b > </ h2 > < code > &ltscript async defer src="https://u…" at bounding box center [250, 278] width 400 height 394
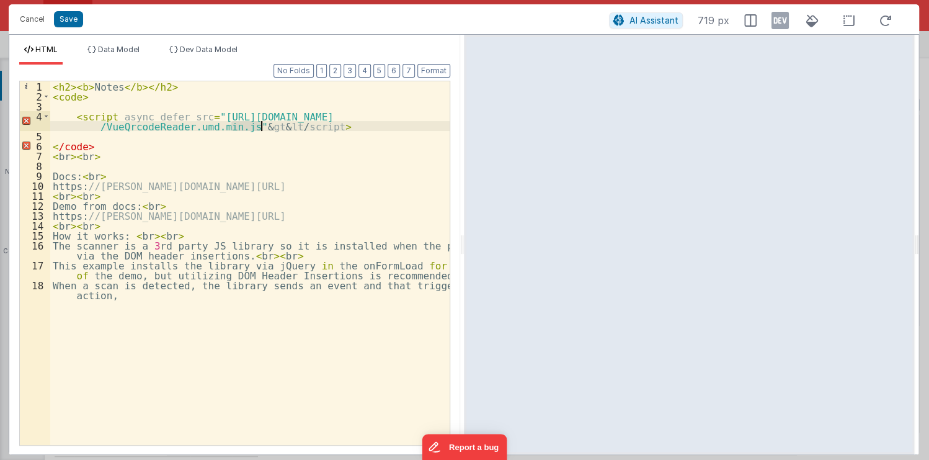
drag, startPoint x: 231, startPoint y: 125, endPoint x: 262, endPoint y: 127, distance: 31.0
click at [261, 127] on div "< h2 > < b > Notes </ b > </ h2 > < code > < script async defer src = "https://…" at bounding box center [250, 278] width 400 height 394
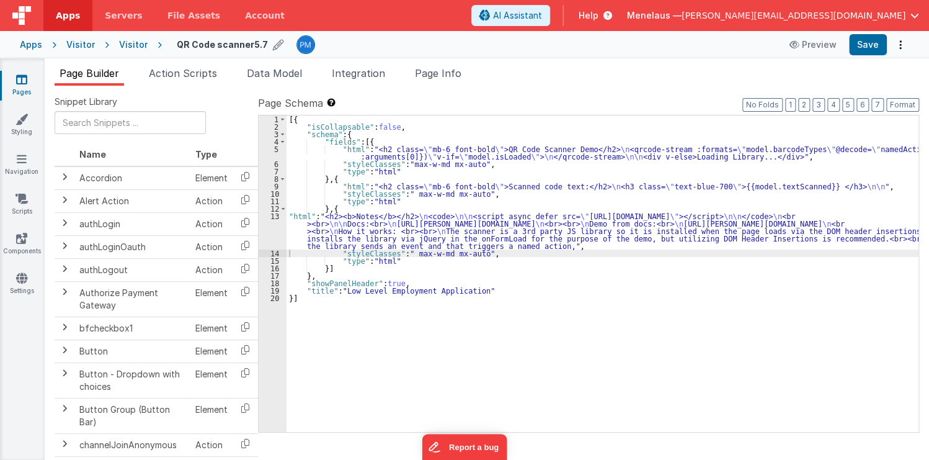
click at [501, 154] on div "[{ "isCollapsable" : false , "schema" : { "fields" : [{ "html" : "<h2 class= \"…" at bounding box center [603, 280] width 632 height 331
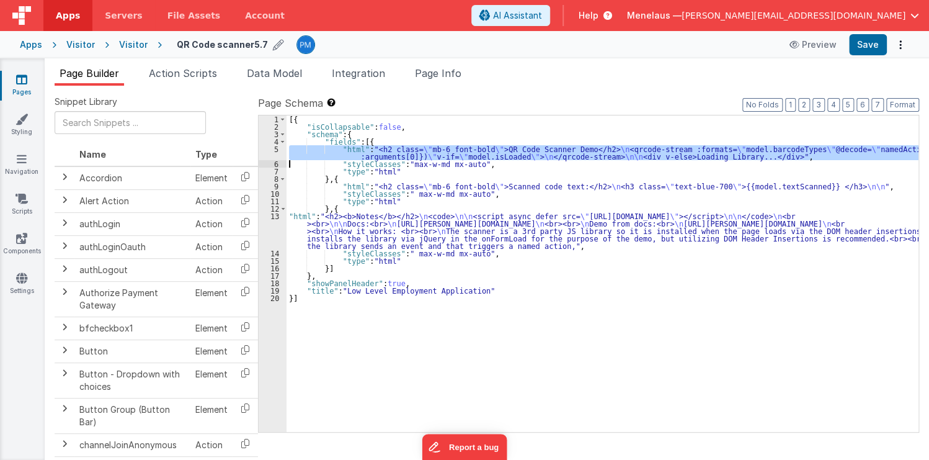
click at [269, 153] on div "5" at bounding box center [273, 152] width 28 height 15
click at [338, 226] on div "[{ "isCollapsable" : false , "schema" : { "fields" : [{ "html" : "<h2 class= \"…" at bounding box center [603, 280] width 632 height 331
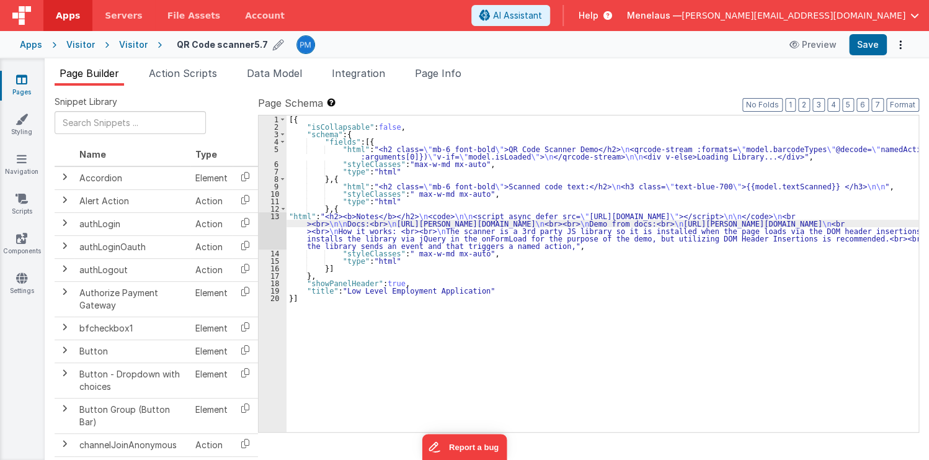
click at [275, 228] on div "13" at bounding box center [273, 230] width 28 height 37
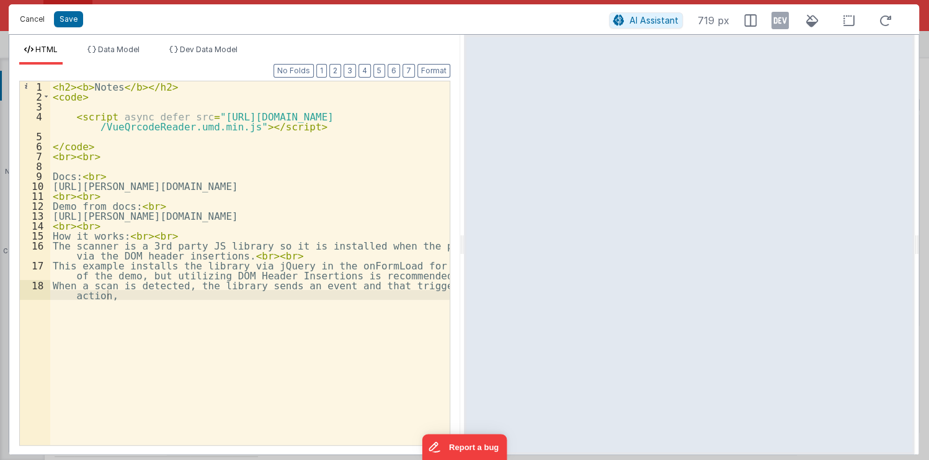
click at [25, 14] on button "Cancel" at bounding box center [32, 19] width 37 height 17
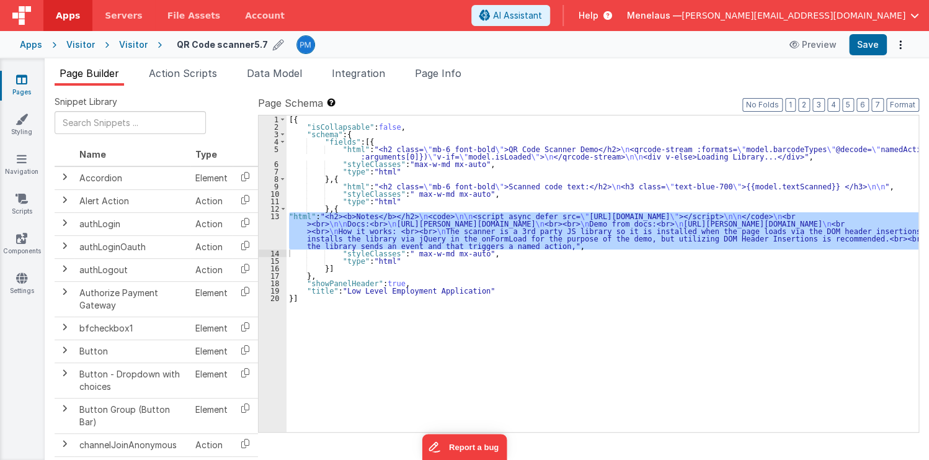
click at [599, 16] on span "Help" at bounding box center [589, 15] width 20 height 12
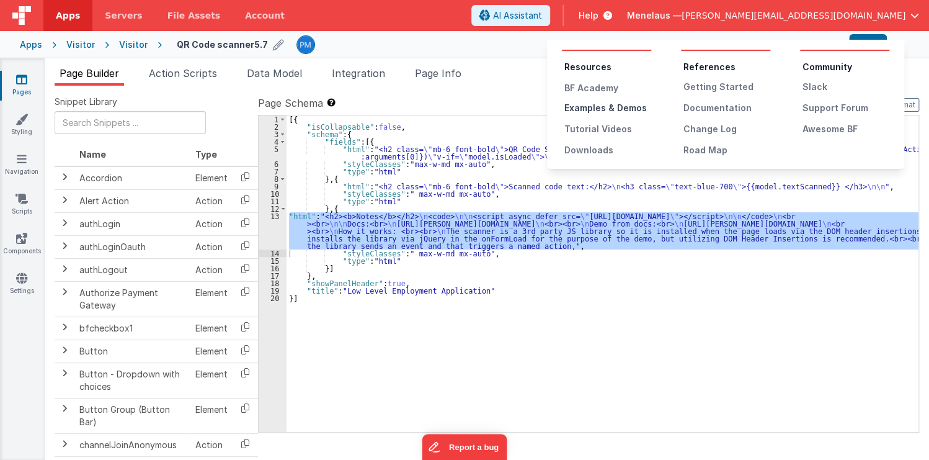
click at [589, 107] on div "Examples & Demos" at bounding box center [607, 108] width 87 height 12
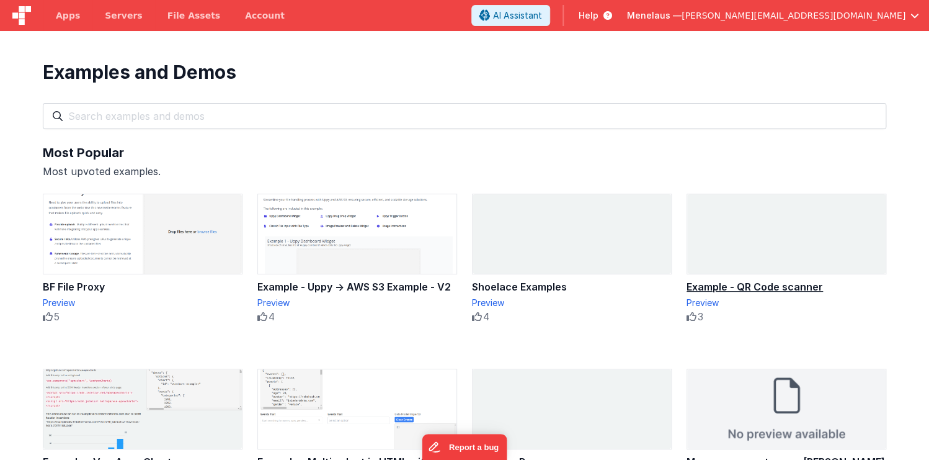
click at [765, 285] on div "Example - QR Code scanner" at bounding box center [787, 286] width 200 height 15
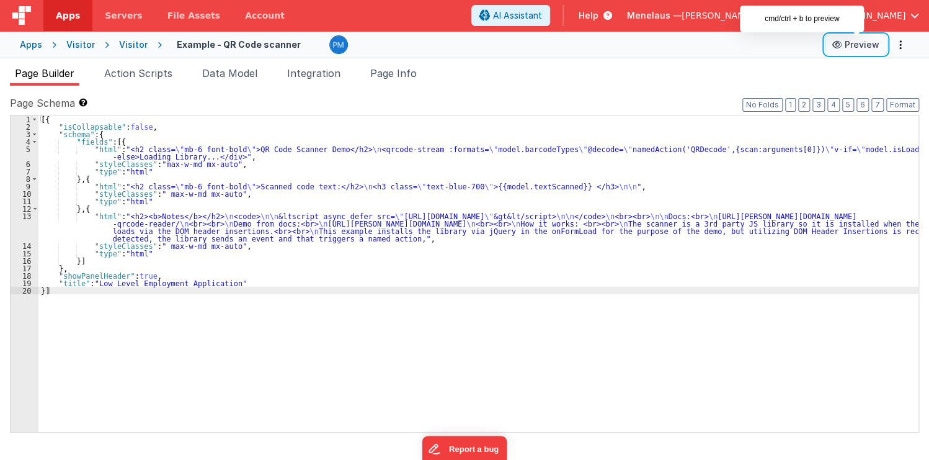
click at [857, 45] on button "Preview" at bounding box center [856, 45] width 62 height 20
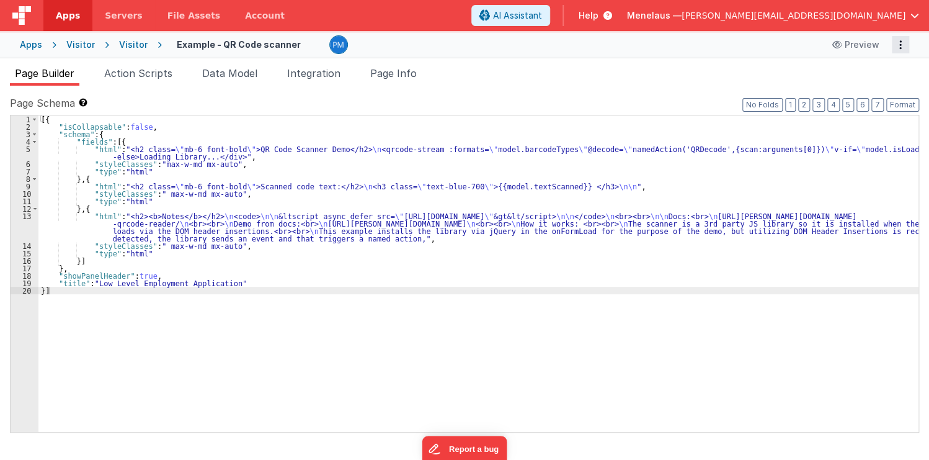
click at [900, 45] on icon "Options" at bounding box center [900, 45] width 17 height 1
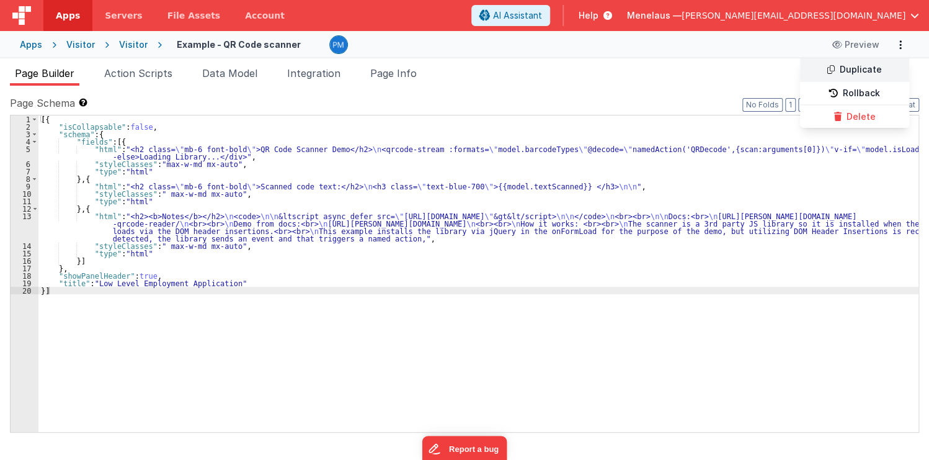
click at [872, 66] on link "Duplicate" at bounding box center [854, 70] width 109 height 24
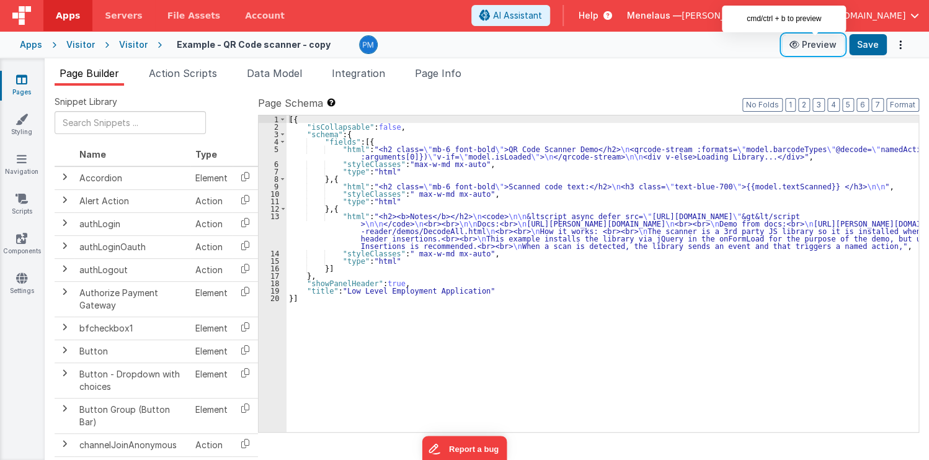
click at [821, 44] on button "Preview" at bounding box center [813, 45] width 62 height 20
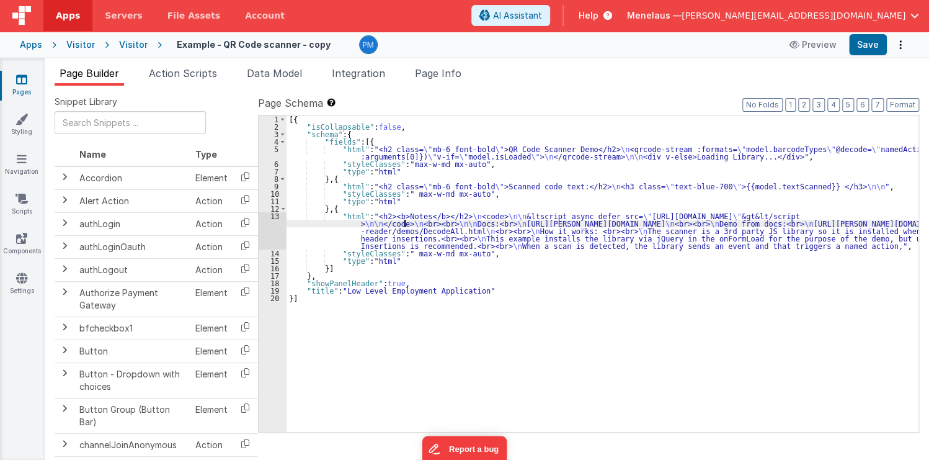
click at [406, 223] on div "[{ "isCollapsable" : false , "schema" : { "fields" : [{ "html" : "<h2 class= \"…" at bounding box center [603, 280] width 632 height 331
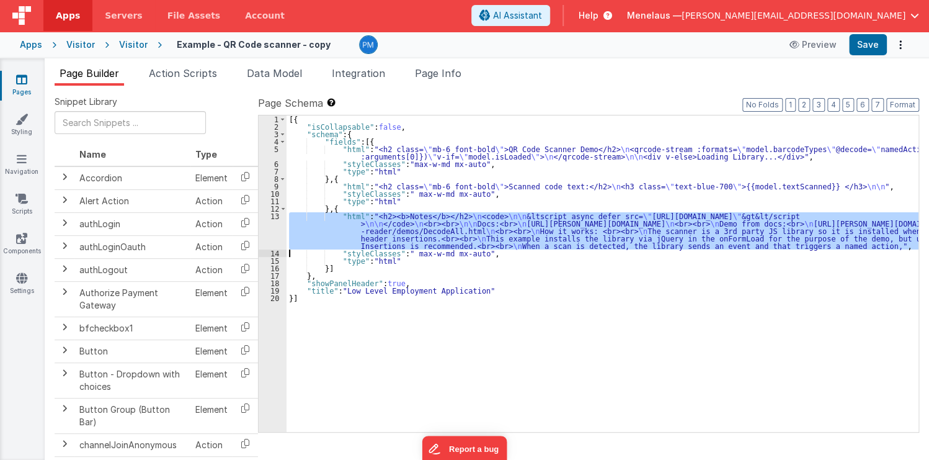
click at [273, 234] on div "13" at bounding box center [273, 230] width 28 height 37
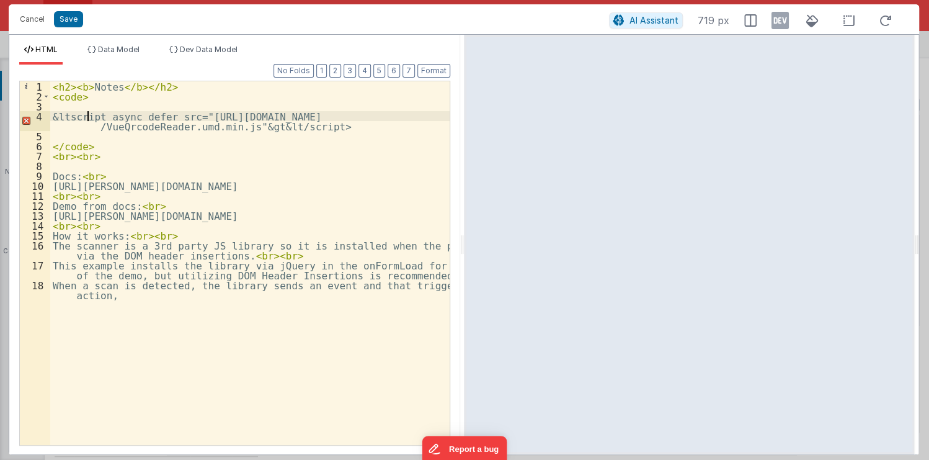
click at [87, 116] on div "< h2 > < b > Notes </ b > </ h2 > < code > &ltscript async defer src="https://u…" at bounding box center [250, 278] width 400 height 394
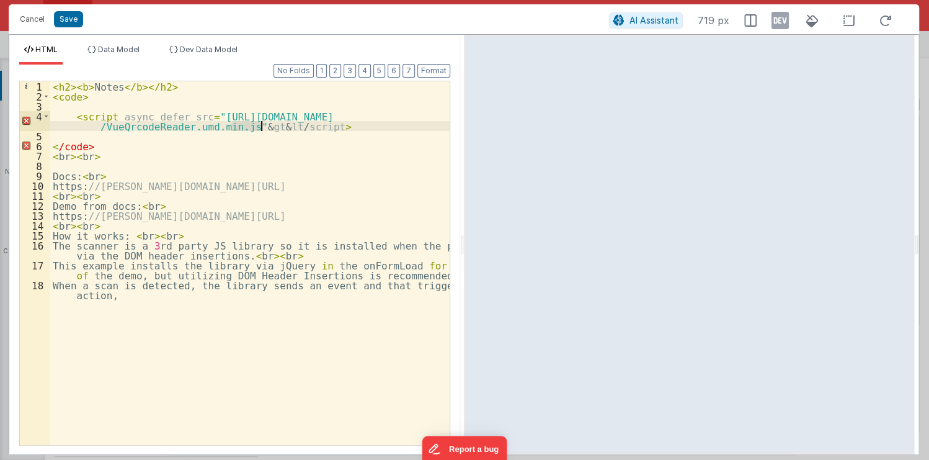
drag, startPoint x: 236, startPoint y: 125, endPoint x: 260, endPoint y: 127, distance: 24.2
click at [260, 127] on div "< h2 > < b > Notes </ b > </ h2 > < code > < script async defer src = "https://…" at bounding box center [250, 278] width 400 height 394
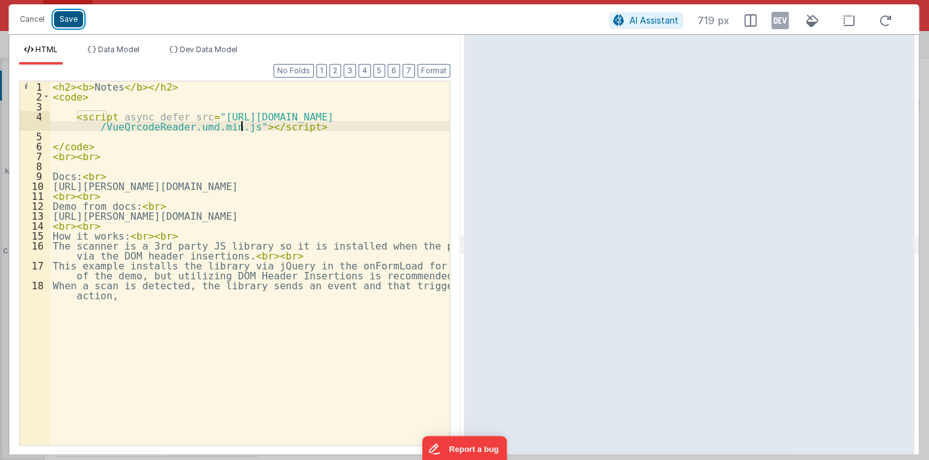
click at [62, 15] on button "Save" at bounding box center [68, 19] width 29 height 16
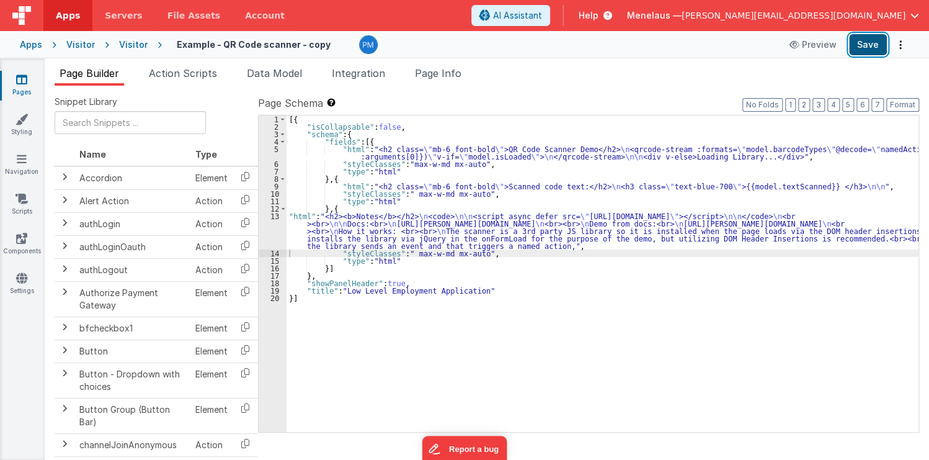
click at [870, 45] on button "Save" at bounding box center [868, 44] width 38 height 21
click at [503, 185] on div "[{ "isCollapsable" : false , "schema" : { "fields" : [{ "html" : "<h2 class= \"…" at bounding box center [603, 280] width 632 height 331
click at [504, 149] on div "[{ "isCollapsable" : false , "schema" : { "fields" : [{ "html" : "<h2 class= \"…" at bounding box center [603, 280] width 632 height 331
click at [262, 154] on div "5" at bounding box center [273, 152] width 28 height 15
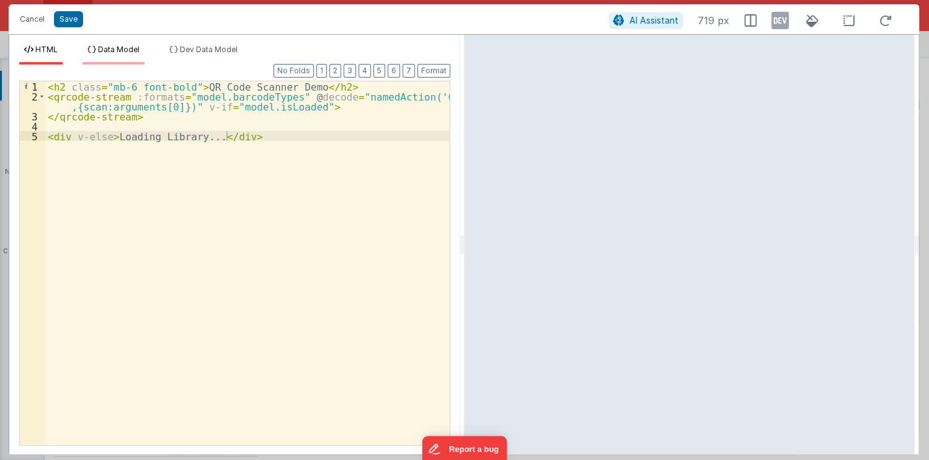
click at [127, 50] on span "Data Model" at bounding box center [119, 49] width 42 height 9
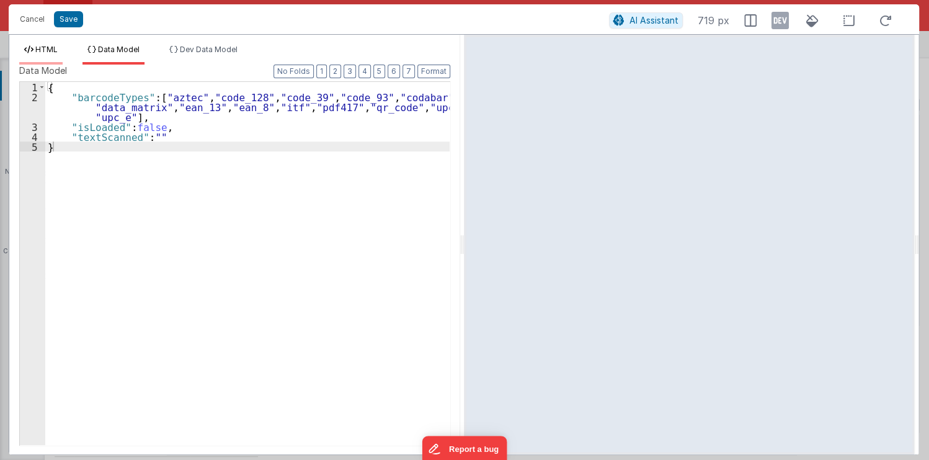
click at [50, 47] on span "HTML" at bounding box center [46, 49] width 22 height 9
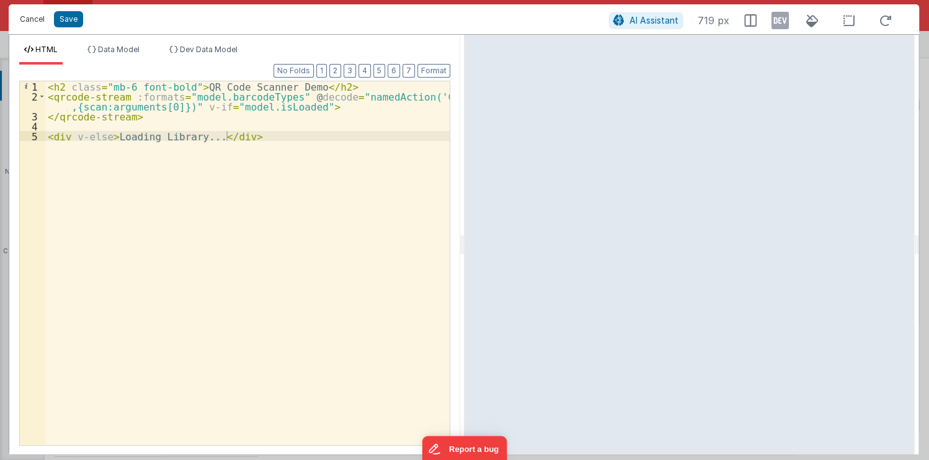
drag, startPoint x: 30, startPoint y: 17, endPoint x: 403, endPoint y: 128, distance: 388.8
click at [31, 17] on button "Cancel" at bounding box center [32, 19] width 37 height 17
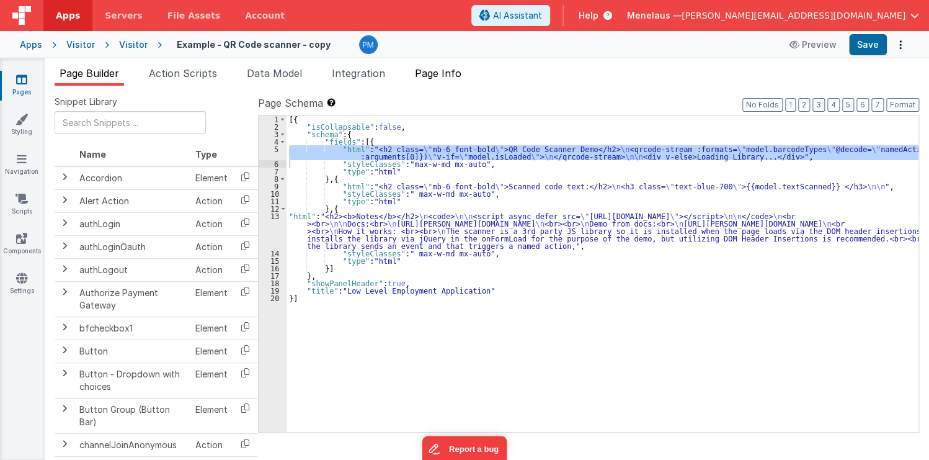
click at [431, 74] on span "Page Info" at bounding box center [438, 73] width 47 height 12
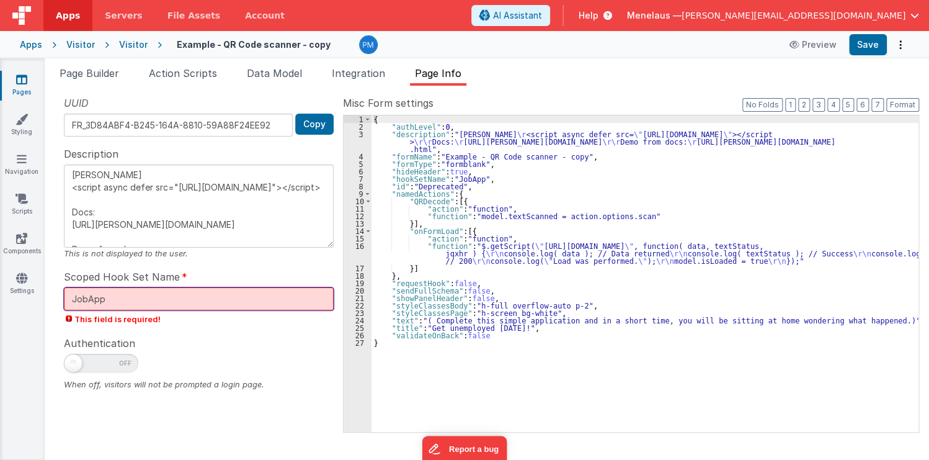
click at [136, 300] on input "JobApp" at bounding box center [199, 298] width 270 height 23
drag, startPoint x: 136, startPoint y: 300, endPoint x: 70, endPoint y: 297, distance: 66.4
click at [70, 297] on input "JobApp" at bounding box center [199, 298] width 270 height 23
type input "l"
type textarea "[PERSON_NAME] <script async defer src="[URL][DOMAIN_NAME]"></script> Docs: [URL…"
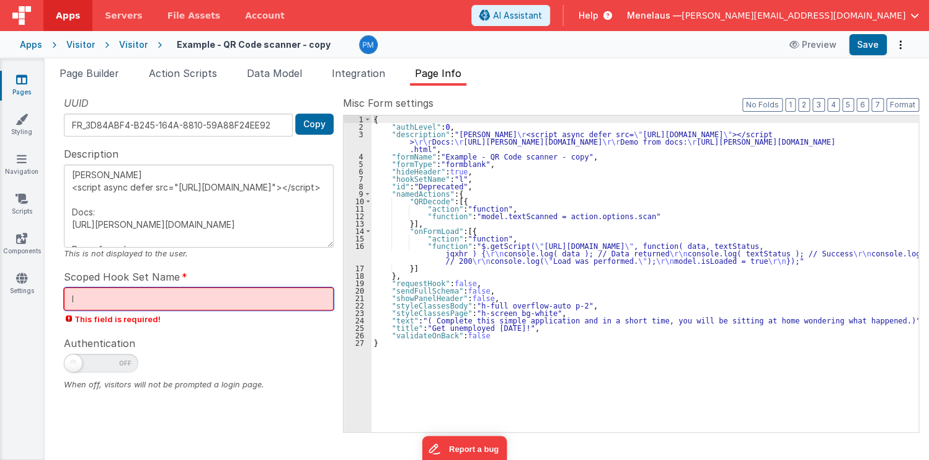
type input "lo"
type textarea "[PERSON_NAME] <script async defer src="[URL][DOMAIN_NAME]"></script> Docs: [URL…"
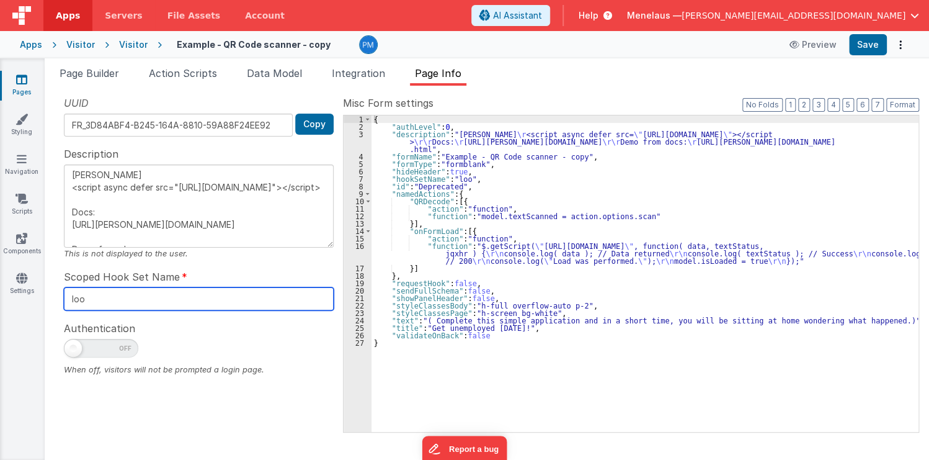
type input "look"
type textarea "[PERSON_NAME] <script async defer src="[URL][DOMAIN_NAME]"></script> Docs: [URL…"
type input "lookup"
type textarea "[PERSON_NAME] <script async defer src="[URL][DOMAIN_NAME]"></script> Docs: [URL…"
type input "lookup"
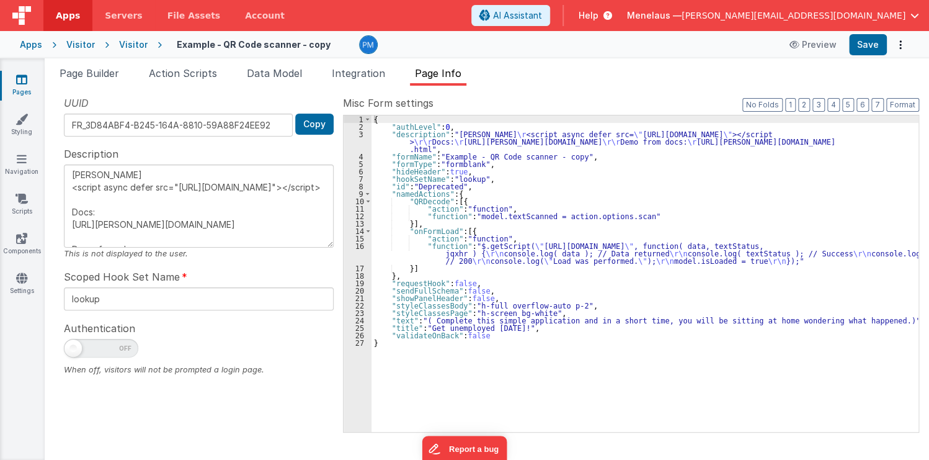
click at [288, 339] on div at bounding box center [199, 351] width 270 height 25
click at [880, 42] on button "Save" at bounding box center [868, 44] width 38 height 21
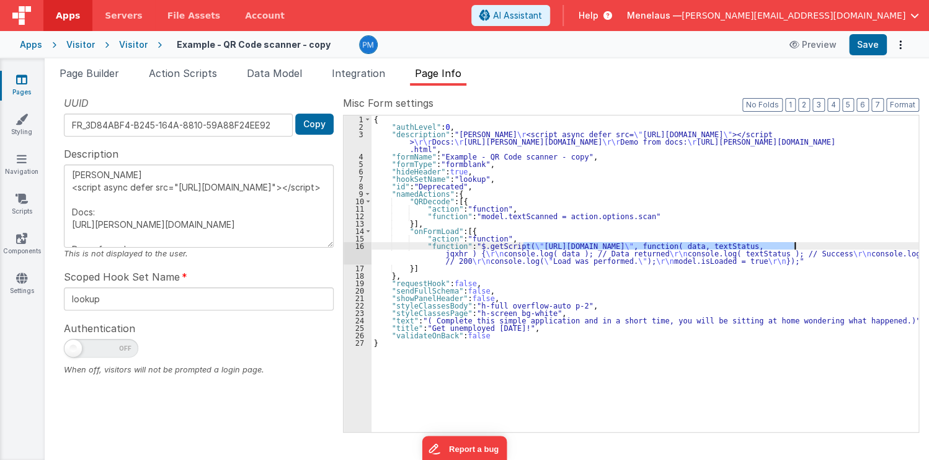
drag, startPoint x: 522, startPoint y: 244, endPoint x: 794, endPoint y: 243, distance: 272.3
click at [794, 243] on div "{ "authLevel" : 0 , "description" : "DOM Header \r <script async defer src= \" …" at bounding box center [645, 280] width 547 height 331
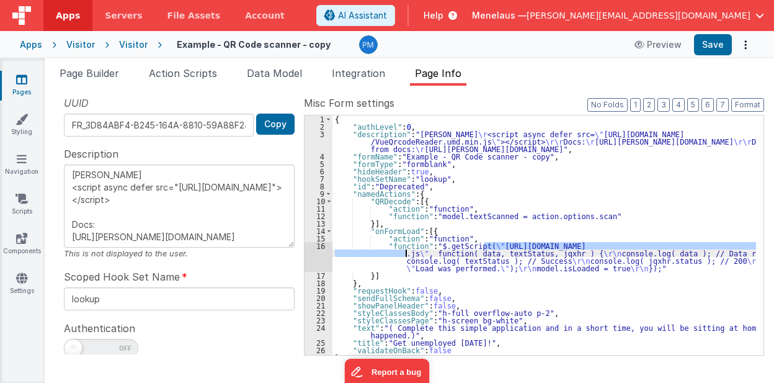
type textarea "[PERSON_NAME] <script async defer src="[URL][DOMAIN_NAME]"></script> Docs: [URL…"
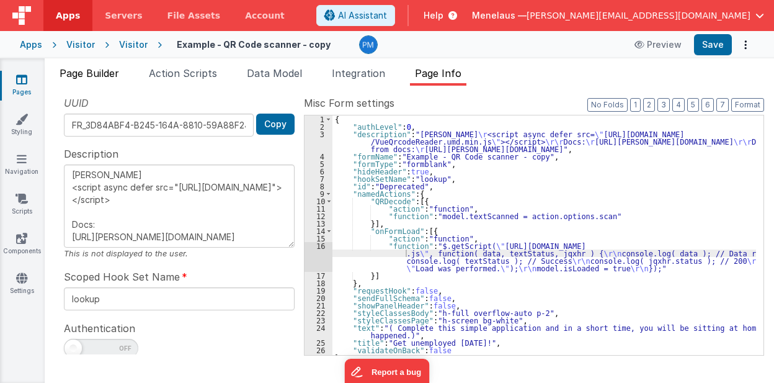
click at [110, 71] on span "Page Builder" at bounding box center [90, 73] width 60 height 12
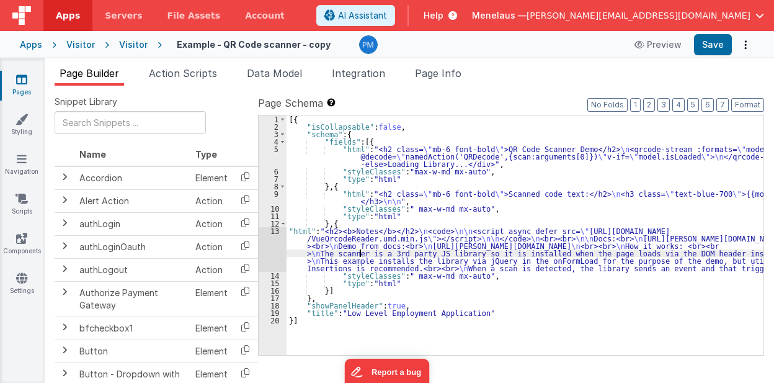
click at [358, 253] on div "[{ "isCollapsable" : false , "schema" : { "fields" : [{ "html" : "<h2 class= \"…" at bounding box center [526, 242] width 478 height 255
click at [272, 248] on div "13" at bounding box center [273, 249] width 28 height 45
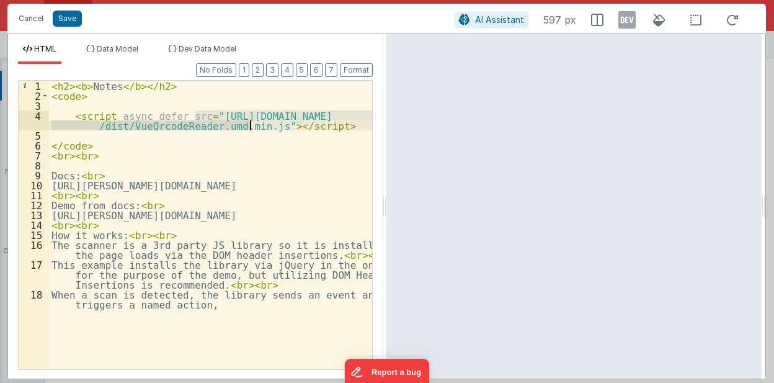
drag, startPoint x: 194, startPoint y: 114, endPoint x: 249, endPoint y: 125, distance: 57.1
click at [249, 125] on div "< h2 > < b > Notes </ b > </ h2 > < code > < script async defer src = "https://…" at bounding box center [211, 240] width 324 height 319
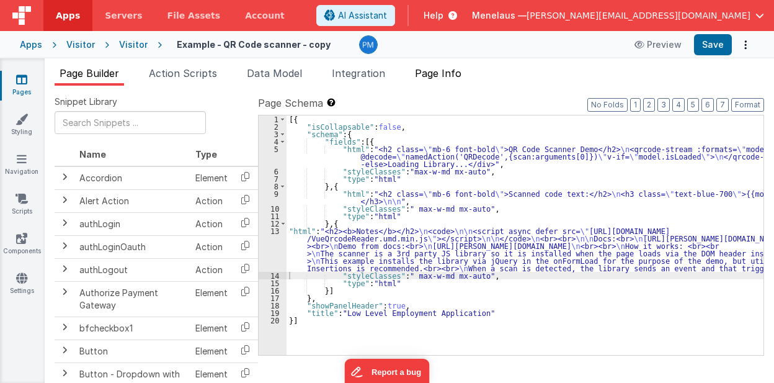
click at [448, 70] on span "Page Info" at bounding box center [438, 73] width 47 height 12
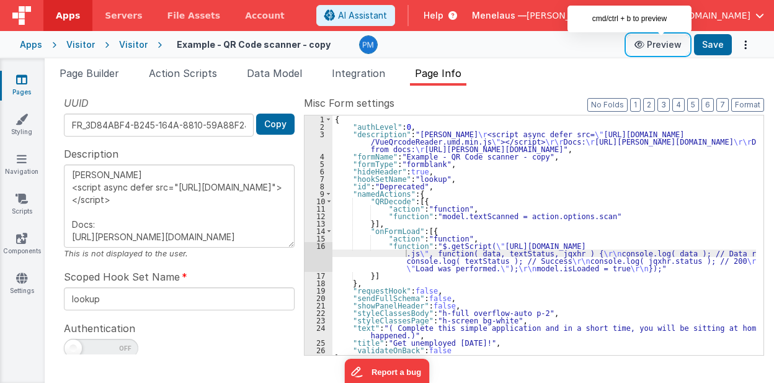
click at [668, 42] on button "Preview" at bounding box center [658, 45] width 62 height 20
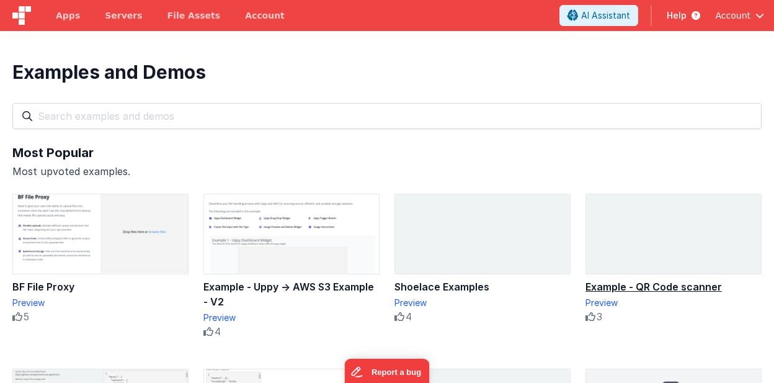
click at [649, 233] on img at bounding box center [673, 233] width 175 height 79
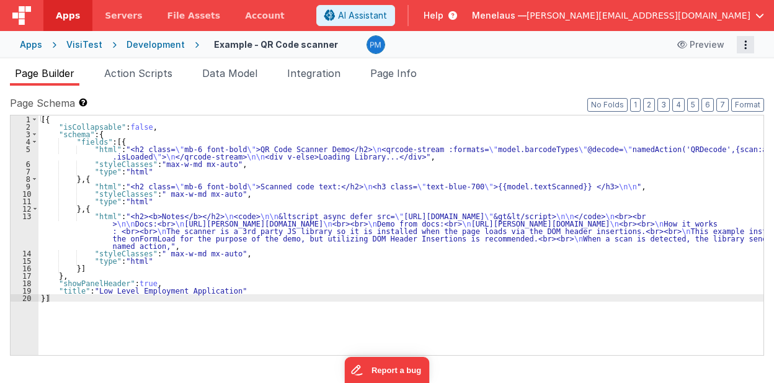
click at [745, 45] on icon "Options" at bounding box center [745, 45] width 17 height 1
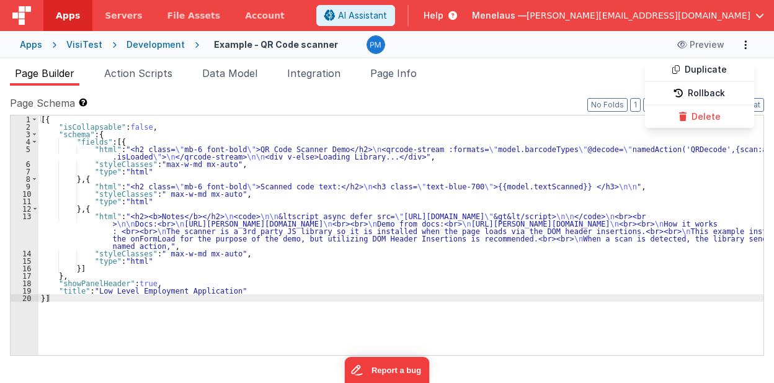
click at [514, 62] on button at bounding box center [387, 191] width 774 height 383
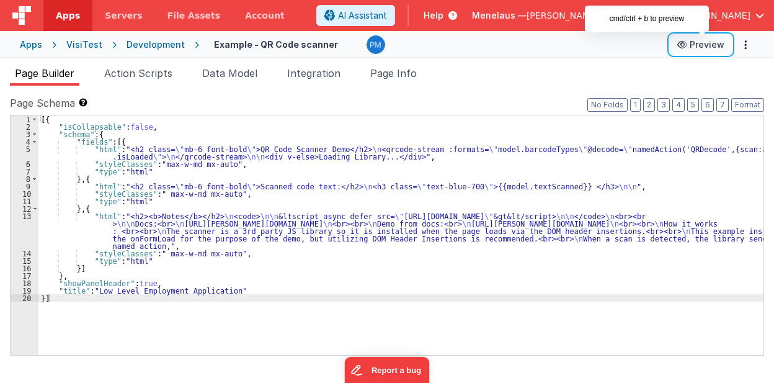
click at [703, 45] on button "Preview" at bounding box center [701, 45] width 62 height 20
click at [501, 97] on label "Page Schema Shortcuts: Find: command-f Fold: command-option-L Unfold: command-o…" at bounding box center [387, 103] width 754 height 15
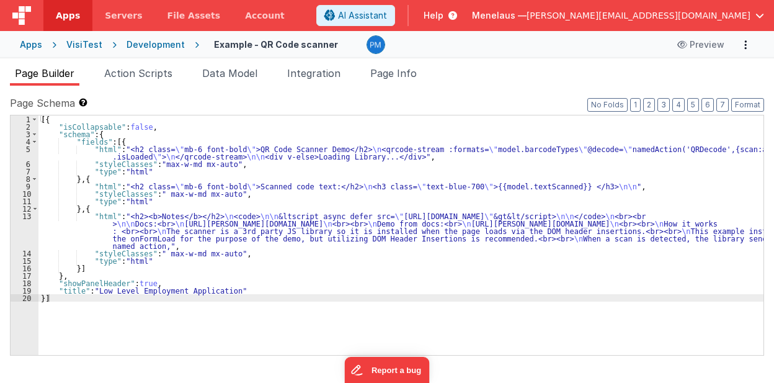
click at [480, 87] on div "Page Schema Shortcuts: Find: command-f Fold: command-option-L Unfold: command-o…" at bounding box center [387, 234] width 774 height 297
click at [393, 97] on label "Page Schema Shortcuts: Find: command-f Fold: command-option-L Unfold: command-o…" at bounding box center [387, 103] width 754 height 15
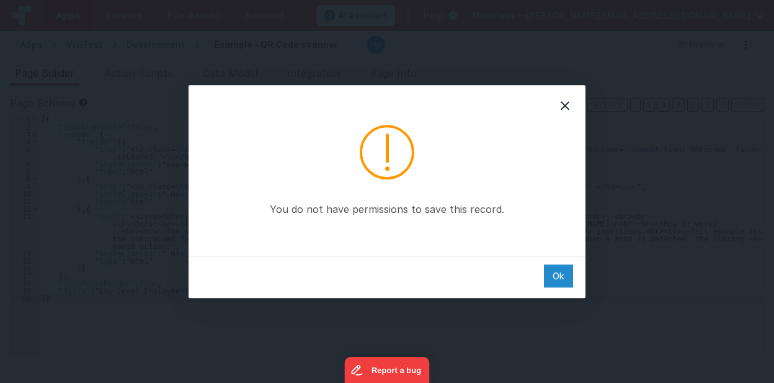
click at [557, 273] on div "Ok" at bounding box center [558, 275] width 29 height 23
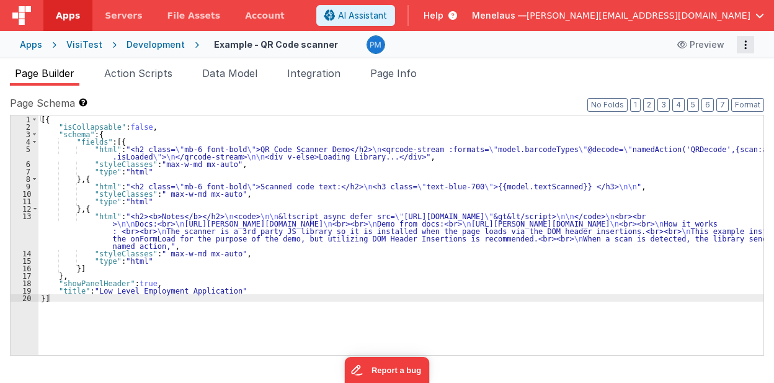
click at [747, 45] on icon "Options" at bounding box center [745, 45] width 17 height 1
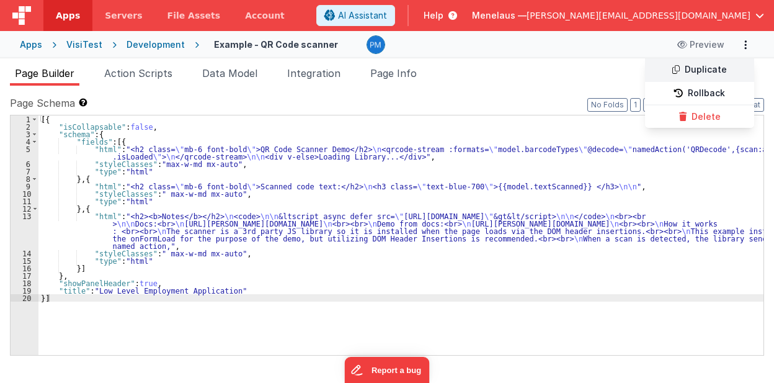
click at [710, 69] on link "Duplicate" at bounding box center [699, 70] width 109 height 24
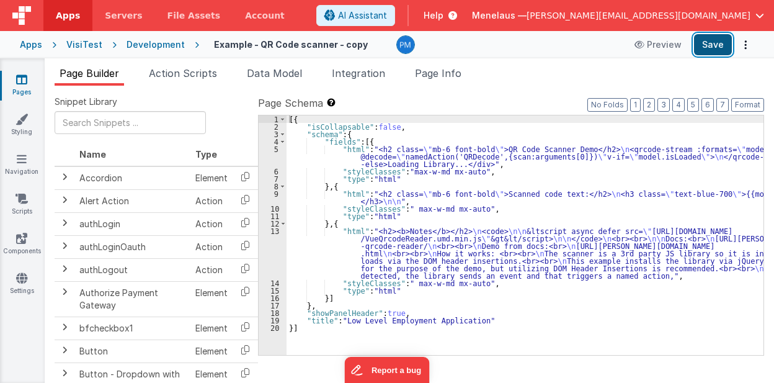
click at [707, 43] on button "Save" at bounding box center [713, 44] width 38 height 21
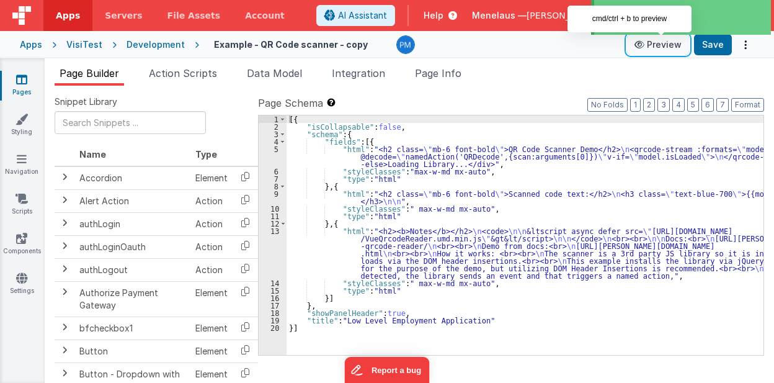
click at [670, 43] on button "Preview" at bounding box center [658, 45] width 62 height 20
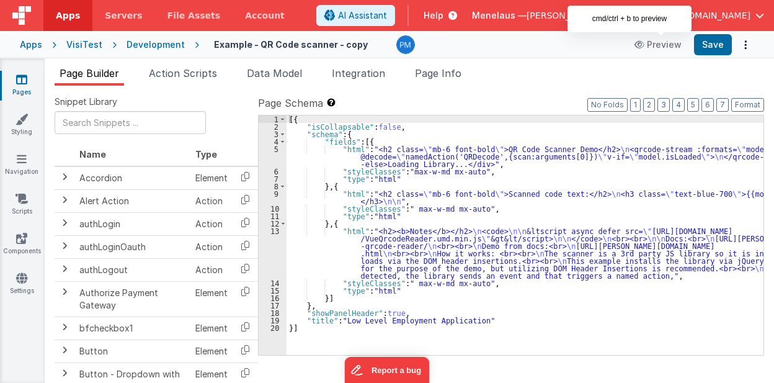
click at [429, 251] on div "[{ "isCollapsable" : false , "schema" : { "fields" : [{ "html" : "<h2 class= \"…" at bounding box center [526, 242] width 478 height 255
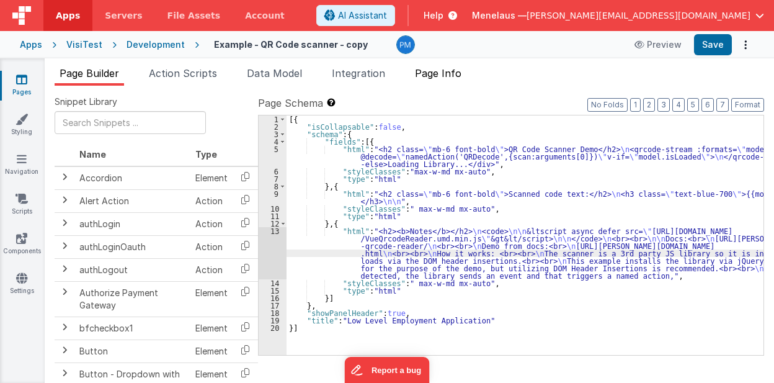
click at [459, 71] on span "Page Info" at bounding box center [438, 73] width 47 height 12
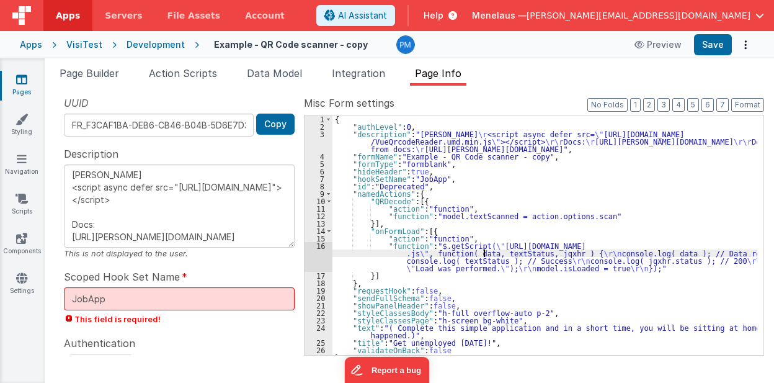
click at [485, 252] on div "{ "authLevel" : 0 , "description" : "[PERSON_NAME] \r <script async defer src= …" at bounding box center [544, 242] width 425 height 255
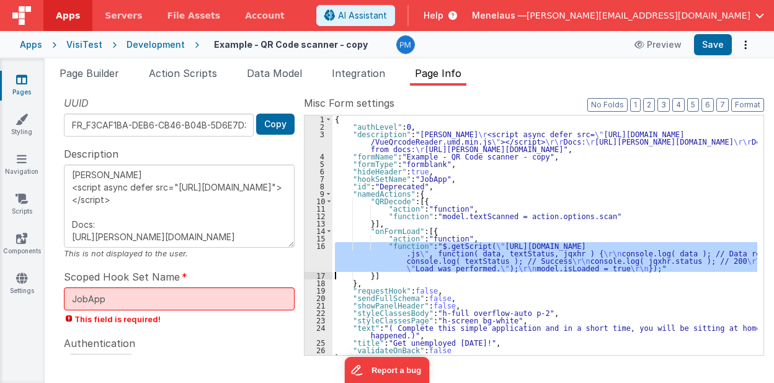
click at [316, 256] on div "16" at bounding box center [319, 257] width 28 height 30
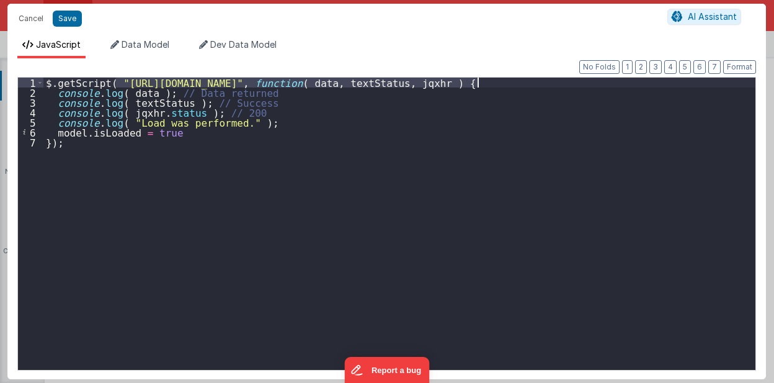
drag, startPoint x: 114, startPoint y: 83, endPoint x: 479, endPoint y: 81, distance: 364.7
click at [479, 81] on div "$ . getScript ( "[URL][DOMAIN_NAME]" , function ( data , textStatus , jqxhr ) {…" at bounding box center [399, 234] width 713 height 312
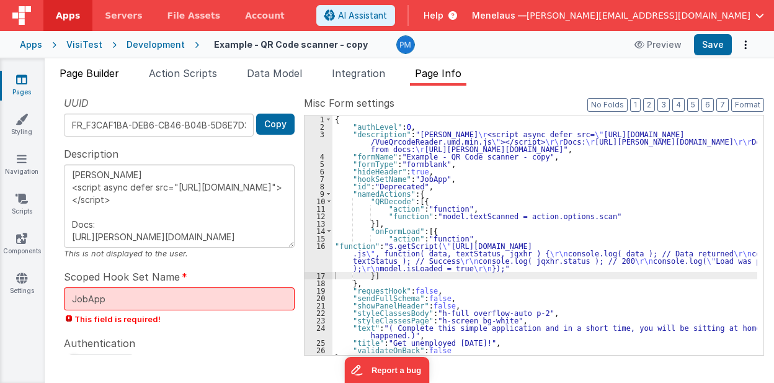
click at [85, 73] on span "Page Builder" at bounding box center [90, 73] width 60 height 12
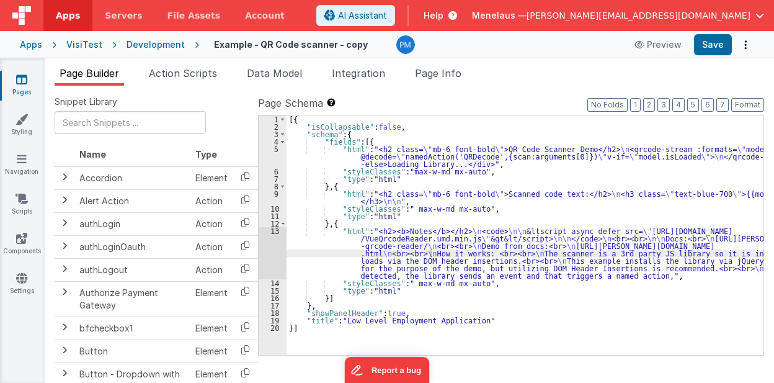
click at [403, 153] on div "[{ "isCollapsable" : false , "schema" : { "fields" : [{ "html" : "<h2 class= \"…" at bounding box center [526, 242] width 478 height 255
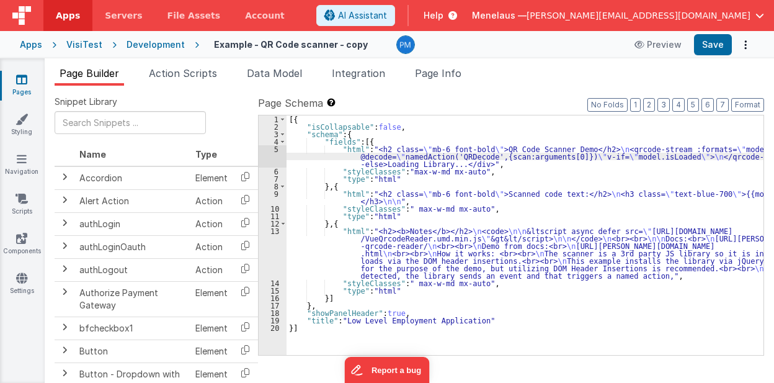
click at [276, 158] on div "5" at bounding box center [273, 156] width 28 height 22
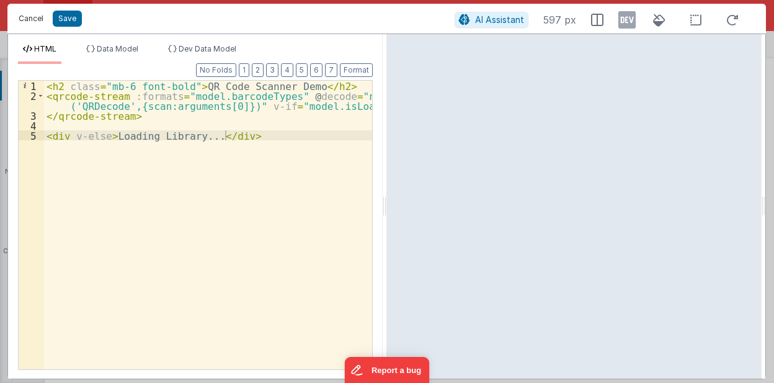
click at [33, 17] on button "Cancel" at bounding box center [30, 18] width 37 height 17
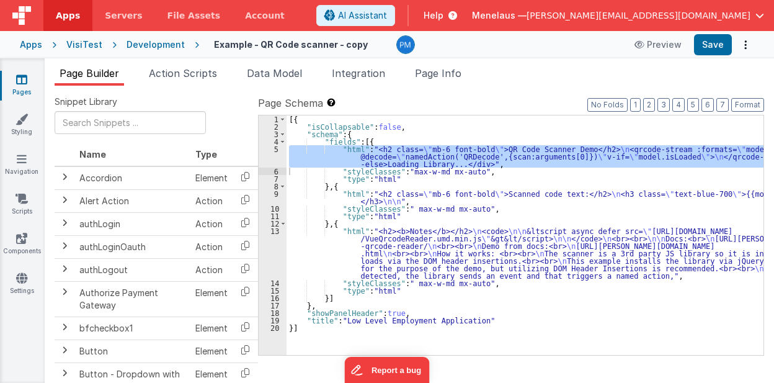
drag, startPoint x: 434, startPoint y: 249, endPoint x: 426, endPoint y: 251, distance: 8.2
click at [434, 250] on div "[{ "isCollapsable" : false , "schema" : { "fields" : [{ "html" : "<h2 class= \"…" at bounding box center [526, 242] width 478 height 255
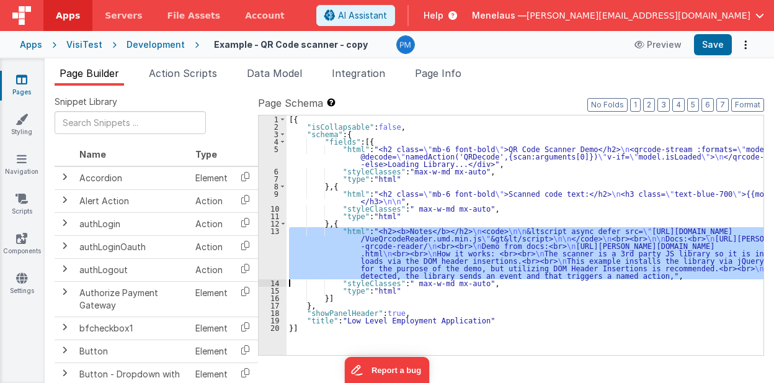
click at [272, 252] on div "13" at bounding box center [273, 253] width 28 height 52
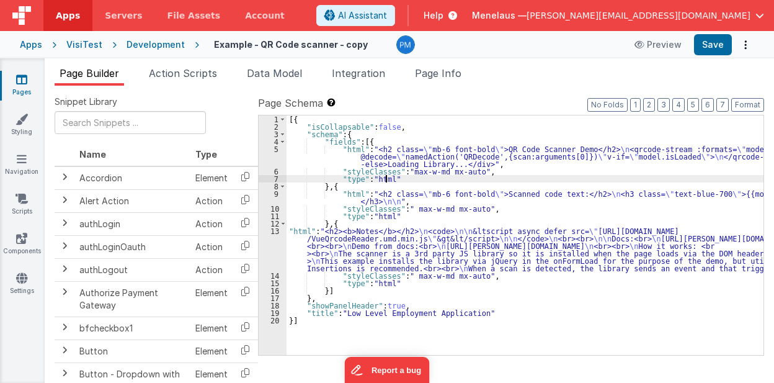
click at [553, 180] on div "[{ "isCollapsable" : false , "schema" : { "fields" : [{ "html" : "<h2 class= \"…" at bounding box center [526, 242] width 478 height 255
click at [439, 71] on span "Page Info" at bounding box center [438, 73] width 47 height 12
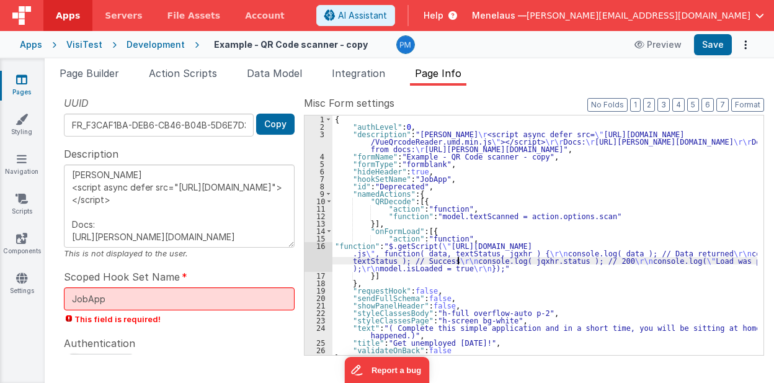
click at [459, 259] on div "{ "authLevel" : 0 , "description" : "[PERSON_NAME] \r <script async defer src= …" at bounding box center [544, 242] width 425 height 255
click at [322, 258] on div "16" at bounding box center [319, 257] width 28 height 30
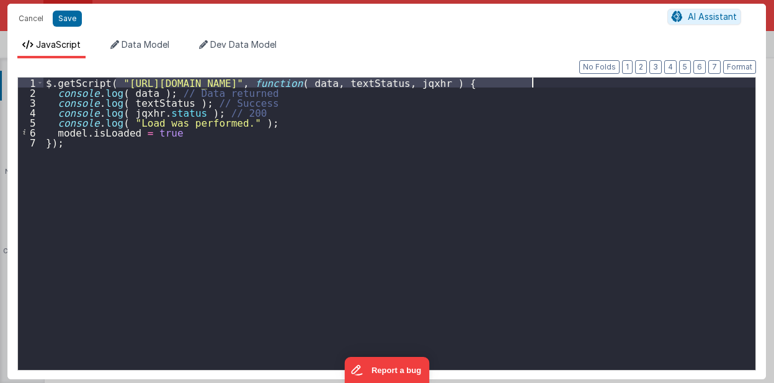
drag, startPoint x: 116, startPoint y: 81, endPoint x: 531, endPoint y: 86, distance: 415.0
click at [531, 86] on div "$ . getScript ( "[URL][DOMAIN_NAME]" , function ( data , textStatus , jqxhr ) {…" at bounding box center [399, 234] width 713 height 312
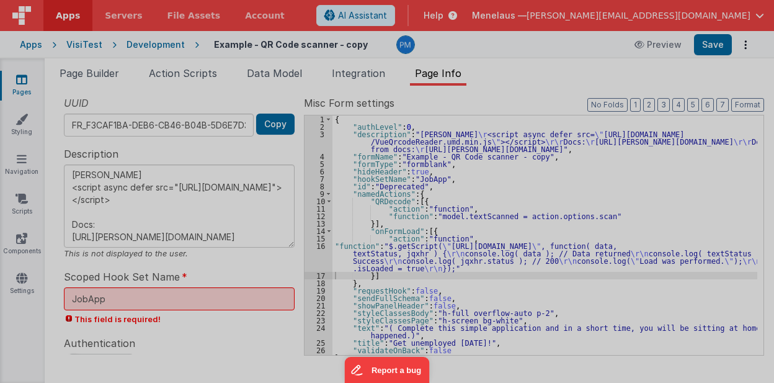
type textarea "[PERSON_NAME] <script async defer src="[URL][DOMAIN_NAME]"></script> Docs: [URL…"
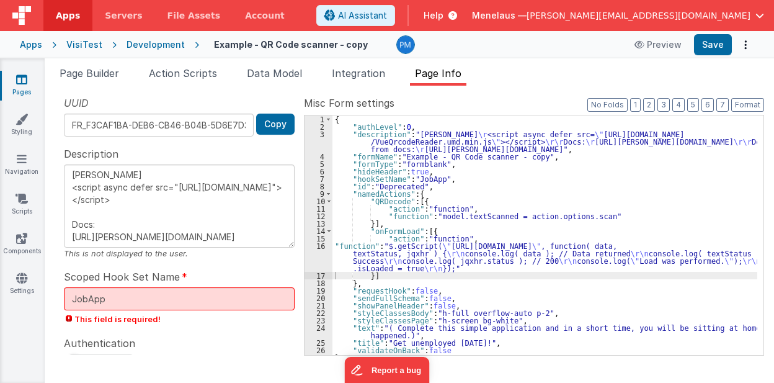
click at [443, 14] on span "Help" at bounding box center [434, 15] width 20 height 12
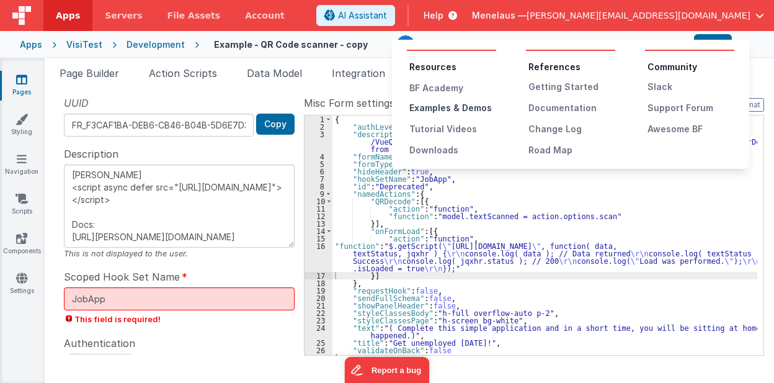
click at [461, 107] on div "Examples & Demos" at bounding box center [452, 108] width 87 height 12
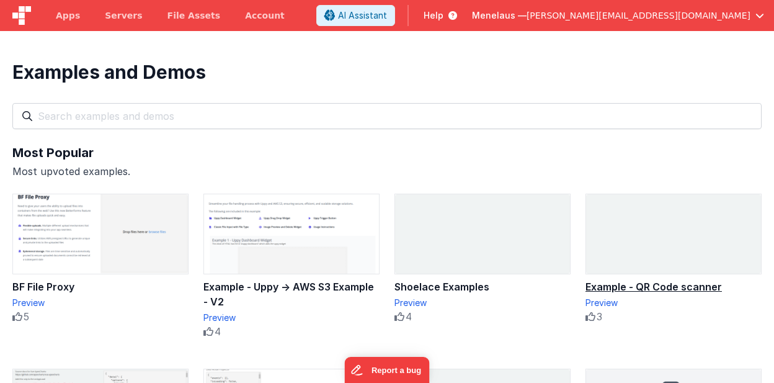
click at [624, 285] on div "Example - QR Code scanner" at bounding box center [674, 286] width 176 height 15
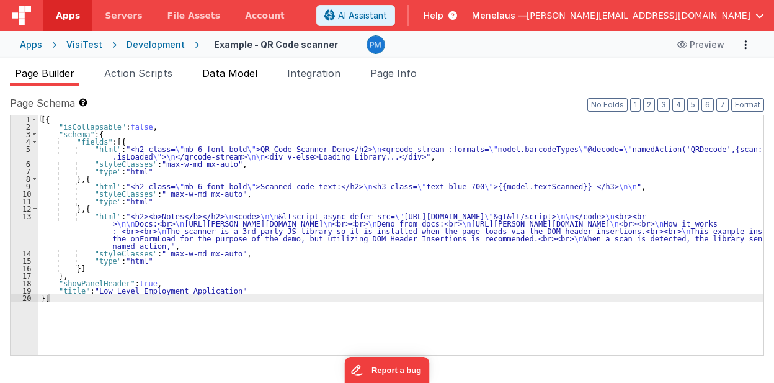
click at [221, 76] on span "Data Model" at bounding box center [229, 73] width 55 height 12
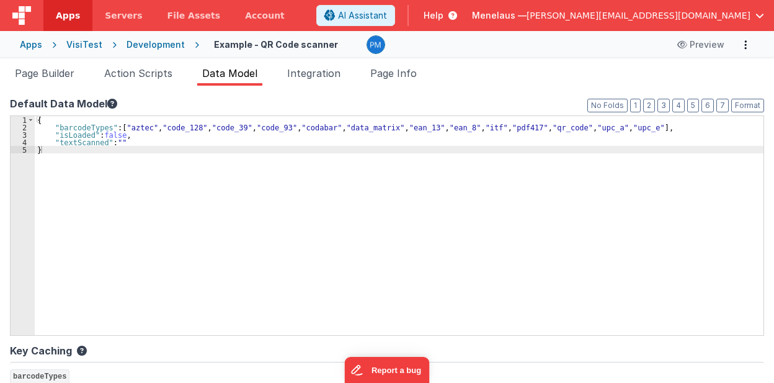
scroll to position [41, 0]
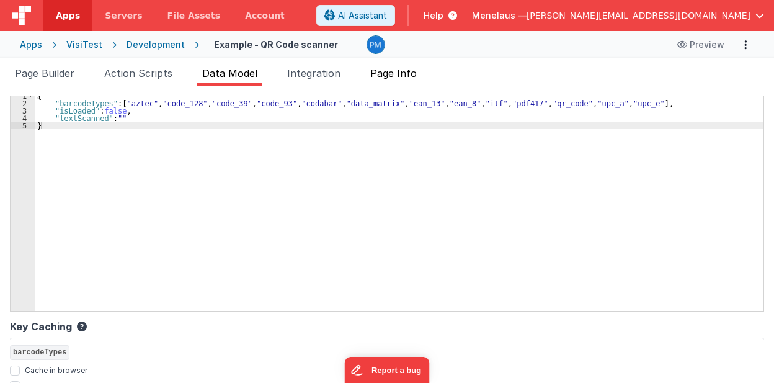
click at [406, 72] on span "Page Info" at bounding box center [393, 73] width 47 height 12
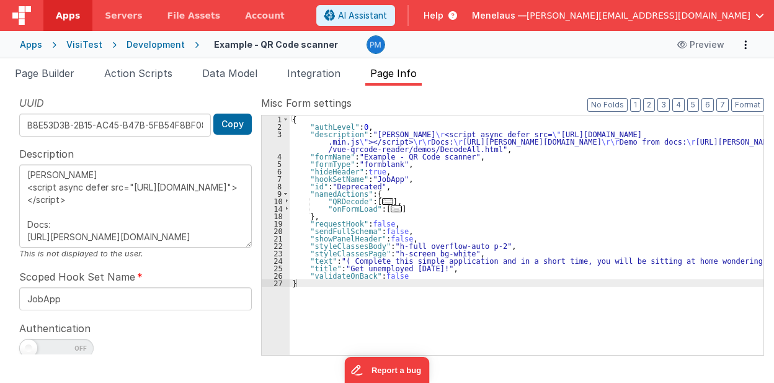
click at [382, 199] on span "..." at bounding box center [387, 201] width 11 height 7
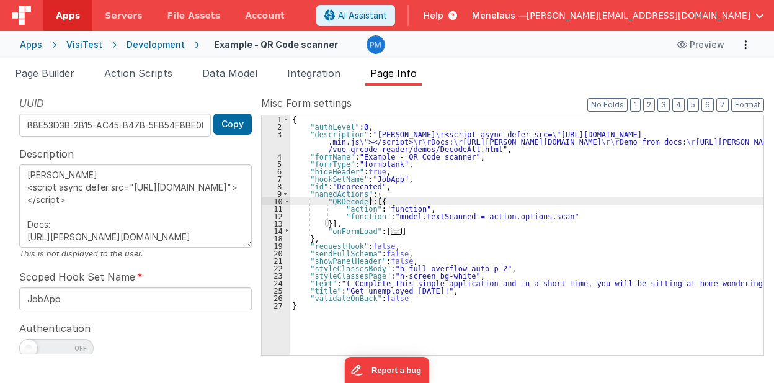
click at [391, 229] on span "..." at bounding box center [396, 231] width 11 height 7
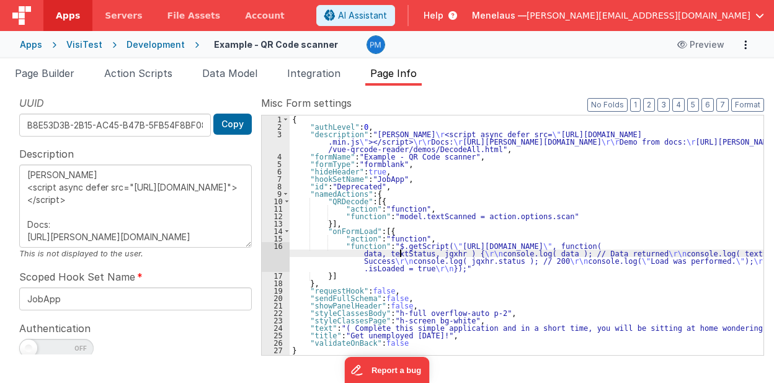
click at [399, 252] on div "{ "authLevel" : 0 , "description" : "[PERSON_NAME] \r <script async defer src= …" at bounding box center [527, 242] width 474 height 255
click at [273, 262] on div "16" at bounding box center [276, 257] width 28 height 30
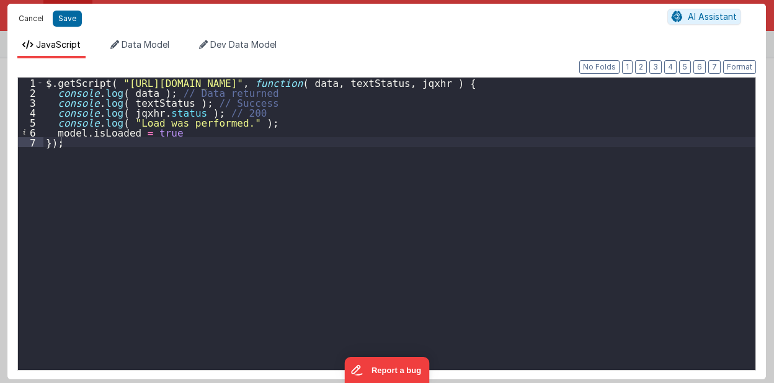
click at [21, 19] on button "Cancel" at bounding box center [30, 18] width 37 height 17
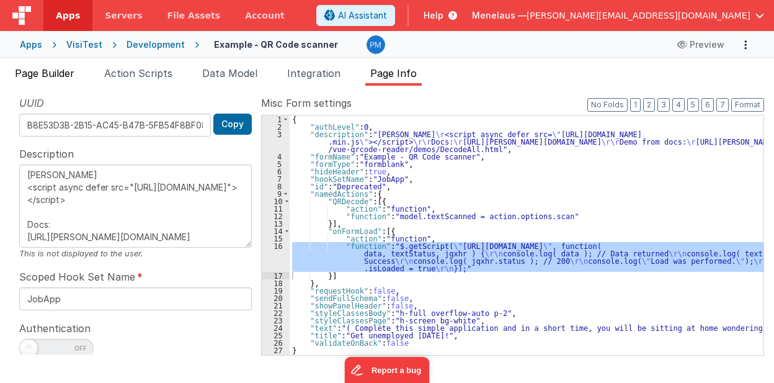
click at [57, 68] on span "Page Builder" at bounding box center [45, 73] width 60 height 12
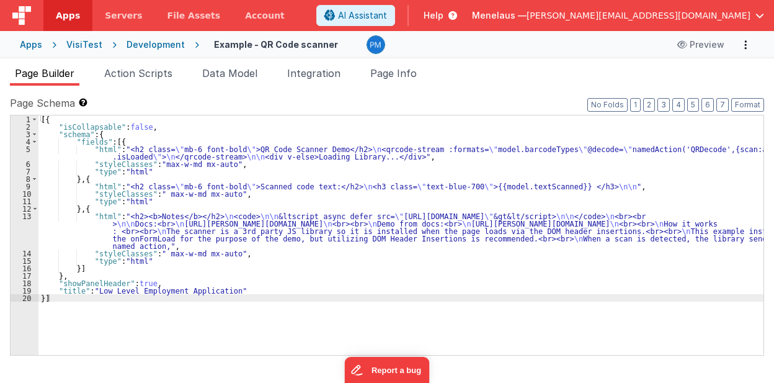
click at [241, 149] on div "[{ "isCollapsable" : false , "schema" : { "fields" : [{ "html" : "<h2 class= \"…" at bounding box center [401, 242] width 726 height 255
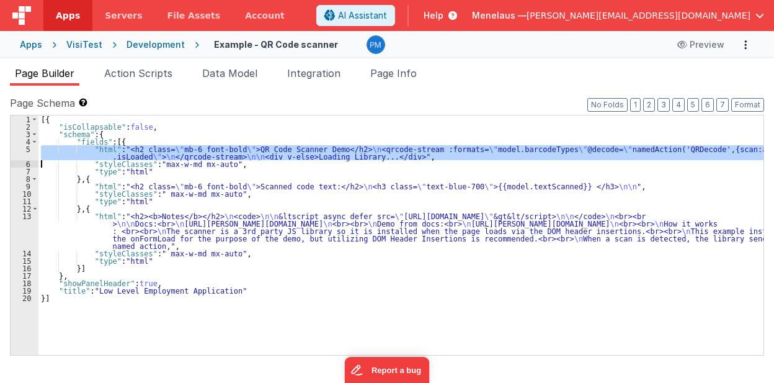
click at [30, 154] on div "5" at bounding box center [25, 152] width 28 height 15
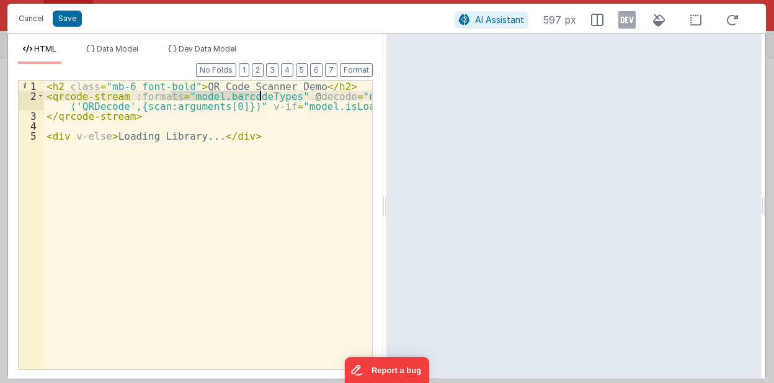
drag, startPoint x: 170, startPoint y: 94, endPoint x: 259, endPoint y: 94, distance: 89.3
click at [259, 94] on div "< h2 class = "mb-6 font-bold" > QR Code Scanner Demo </ h2 > < qrcode-stream :f…" at bounding box center [208, 235] width 329 height 309
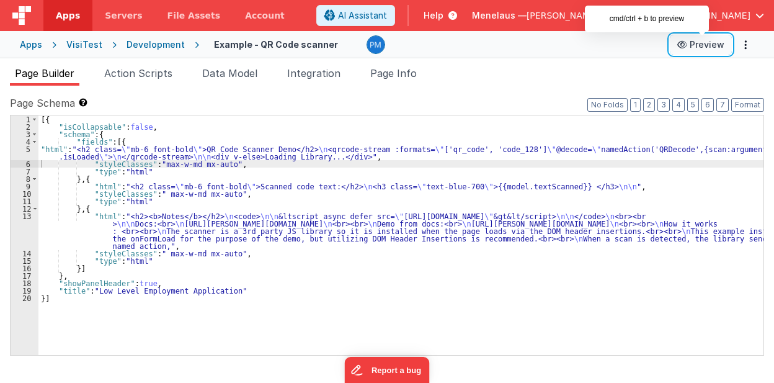
click at [710, 45] on button "Preview" at bounding box center [701, 45] width 62 height 20
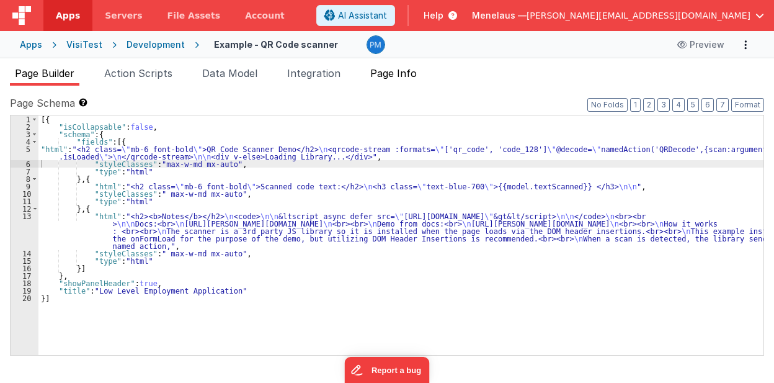
click at [386, 74] on span "Page Info" at bounding box center [393, 73] width 47 height 12
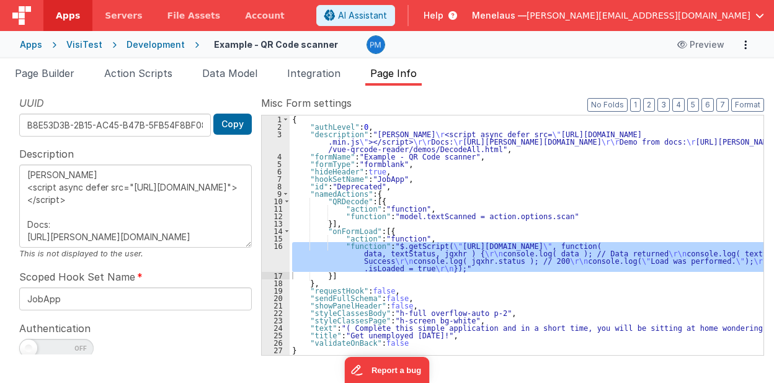
click at [440, 245] on div "{ "authLevel" : 0 , "description" : "[PERSON_NAME] \r <script async defer src= …" at bounding box center [527, 234] width 474 height 239
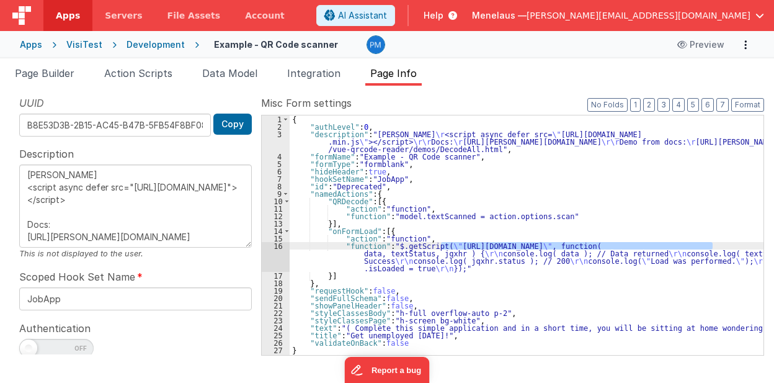
drag, startPoint x: 440, startPoint y: 245, endPoint x: 712, endPoint y: 246, distance: 271.7
click at [712, 246] on div "{ "authLevel" : 0 , "description" : "[PERSON_NAME] \r <script async defer src= …" at bounding box center [527, 242] width 474 height 255
click at [572, 244] on div "{ "authLevel" : 0 , "description" : "[PERSON_NAME] \r <script async defer src= …" at bounding box center [527, 234] width 474 height 239
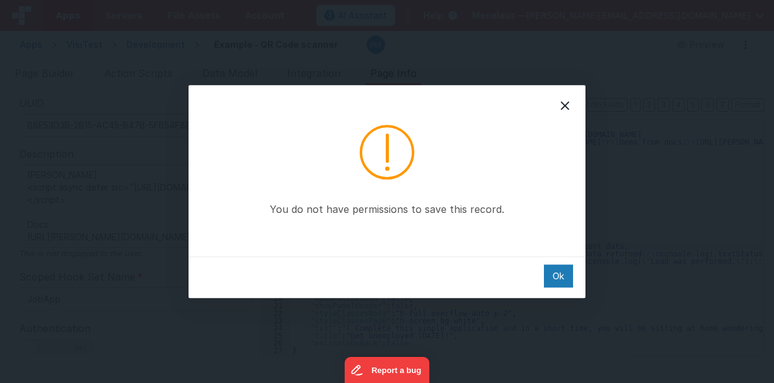
type textarea "[PERSON_NAME] <script async defer src="[URL][DOMAIN_NAME]"></script> Docs: [URL…"
drag, startPoint x: 555, startPoint y: 278, endPoint x: 566, endPoint y: 244, distance: 35.9
click at [556, 279] on div "Ok" at bounding box center [558, 275] width 29 height 23
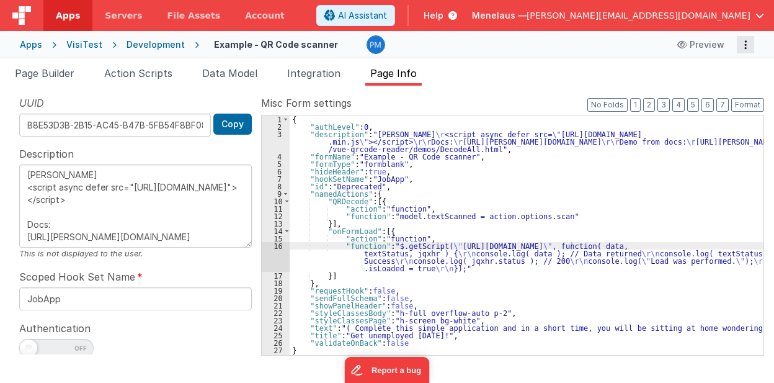
click at [746, 45] on icon "Options" at bounding box center [745, 45] width 17 height 1
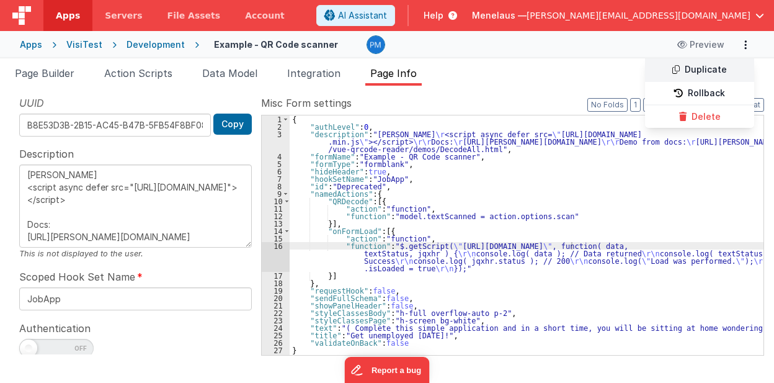
click at [696, 66] on link "Duplicate" at bounding box center [699, 70] width 109 height 24
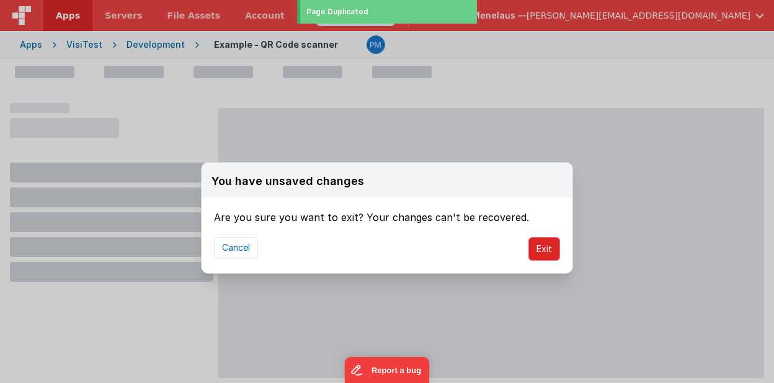
click at [550, 247] on button "Exit" at bounding box center [544, 249] width 32 height 24
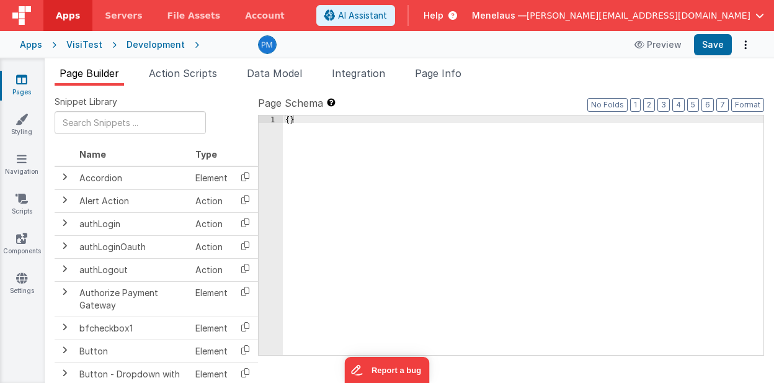
type input "FR_6804BEB5-DC69-C440-AECA-63C3F1D474A2"
type textarea "[PERSON_NAME] <script async defer src="[URL][DOMAIN_NAME]"></script> Docs: [URL…"
type input "JobApp"
checkbox input "false"
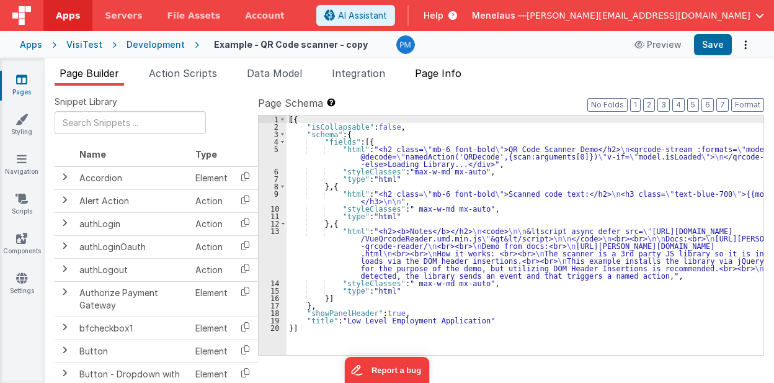
click at [435, 71] on span "Page Info" at bounding box center [438, 73] width 47 height 12
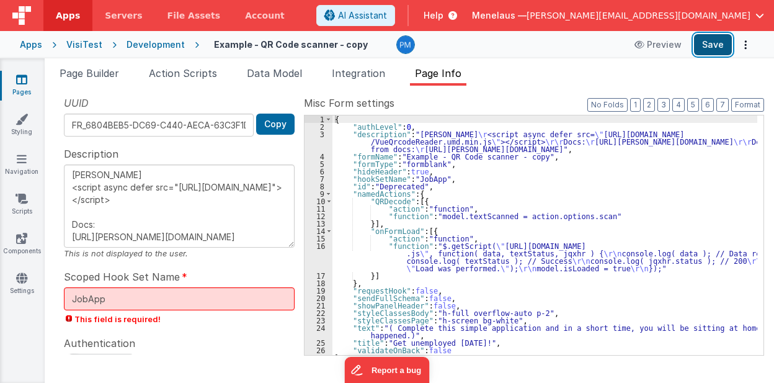
click at [713, 43] on button "Save" at bounding box center [713, 44] width 38 height 21
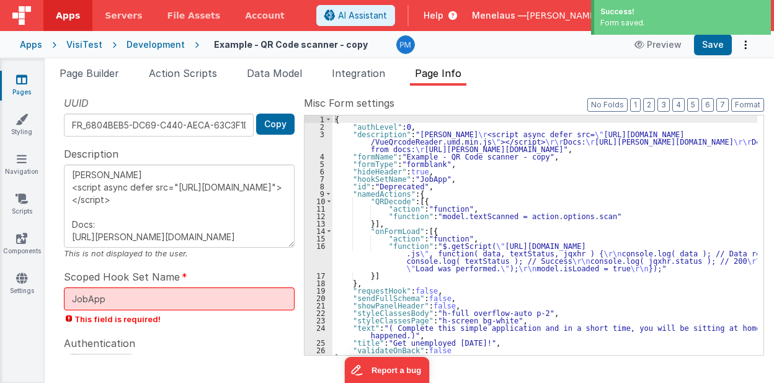
click at [502, 82] on ul "Page Builder Action Scripts Data Model Integration Page Info" at bounding box center [409, 76] width 729 height 20
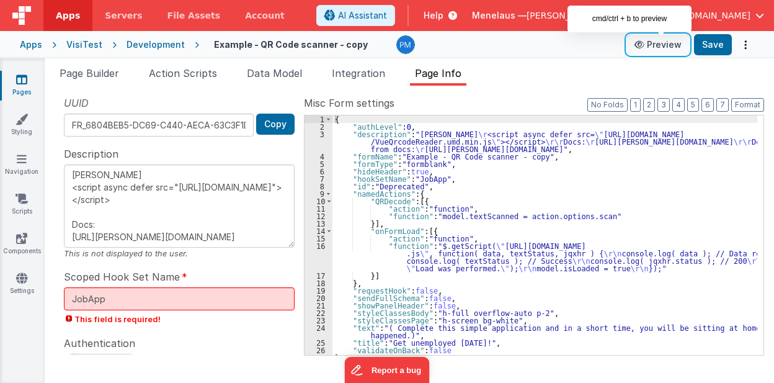
click at [666, 42] on button "Preview" at bounding box center [658, 45] width 62 height 20
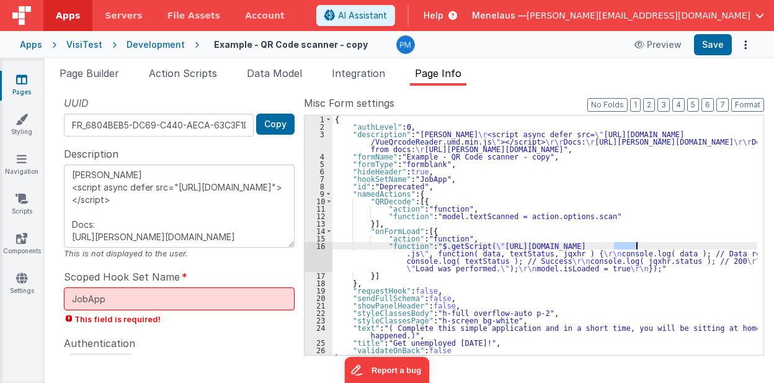
drag, startPoint x: 613, startPoint y: 244, endPoint x: 635, endPoint y: 244, distance: 22.3
click at [635, 244] on div "{ "authLevel" : 0 , "description" : "[PERSON_NAME] \r <script async defer src= …" at bounding box center [544, 242] width 425 height 255
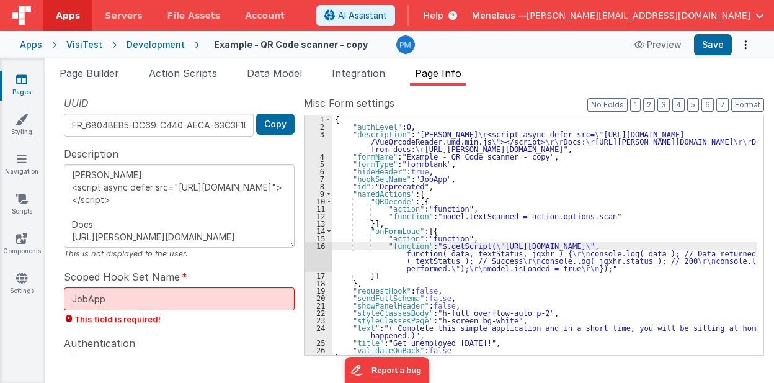
click at [545, 194] on div "{ "authLevel" : 0 , "description" : "[PERSON_NAME] \r <script async defer src= …" at bounding box center [544, 242] width 425 height 255
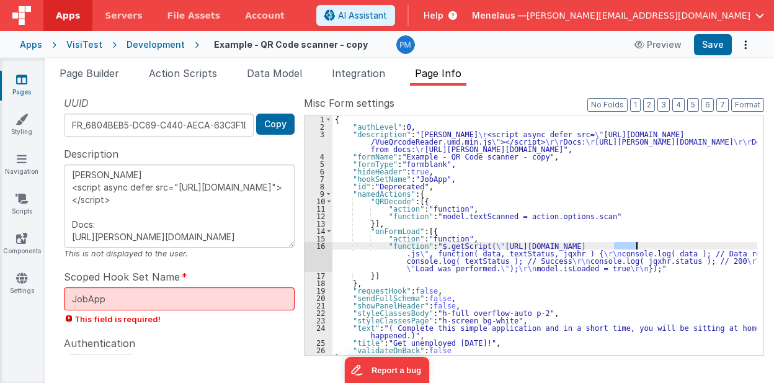
type textarea "[PERSON_NAME] <script async defer src="[URL][DOMAIN_NAME]"></script> Docs: [URL…"
click at [712, 47] on button "Save" at bounding box center [713, 44] width 38 height 21
click at [95, 70] on span "Page Builder" at bounding box center [90, 73] width 60 height 12
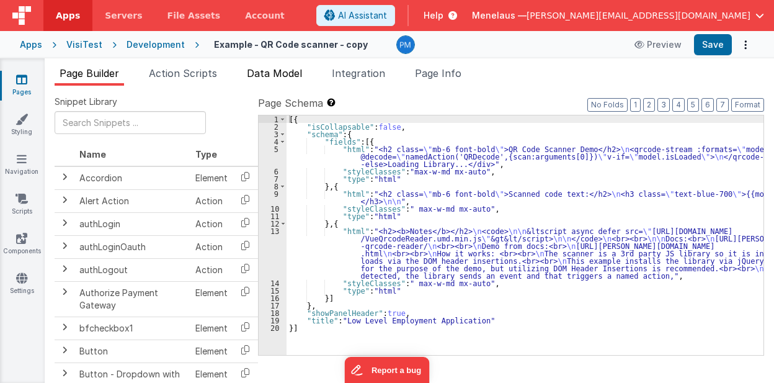
click at [275, 69] on span "Data Model" at bounding box center [274, 73] width 55 height 12
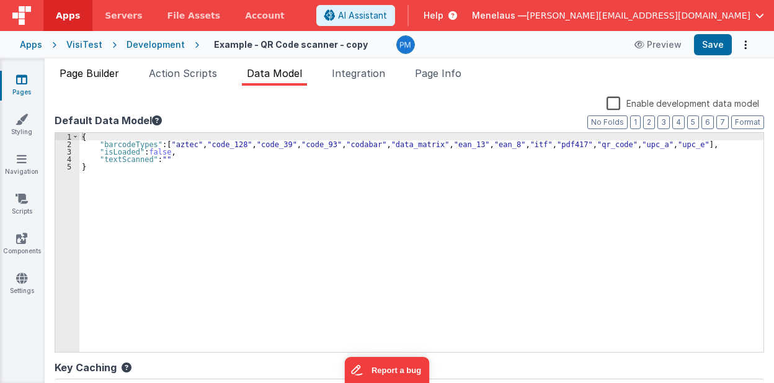
click at [114, 72] on span "Page Builder" at bounding box center [90, 73] width 60 height 12
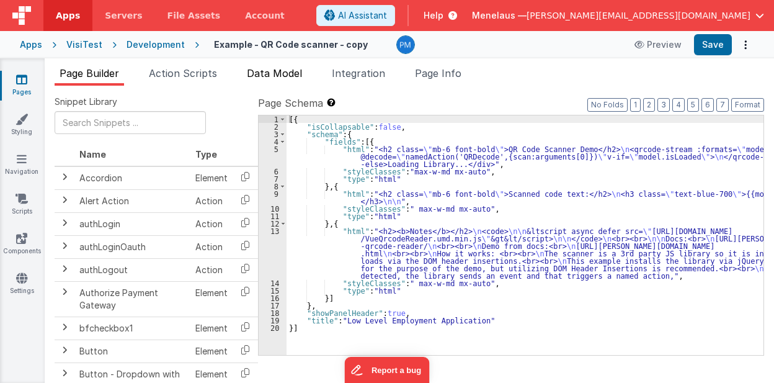
click at [293, 73] on span "Data Model" at bounding box center [274, 73] width 55 height 12
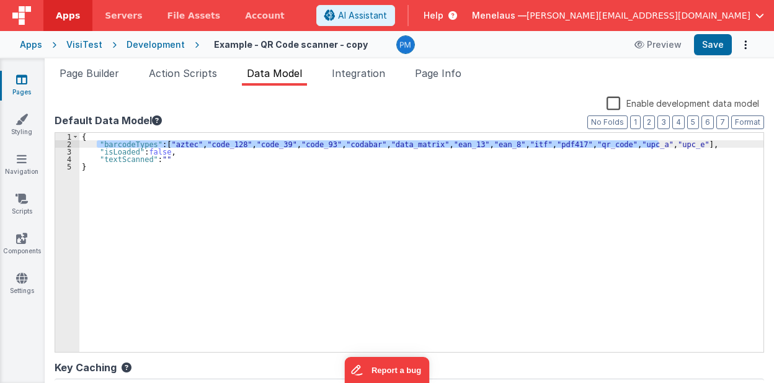
drag, startPoint x: 96, startPoint y: 143, endPoint x: 662, endPoint y: 146, distance: 566.9
click at [662, 146] on div "{ "barcodeTypes" : [ "aztec" , "code_128" , "code_39" , "code_93" , "codabar" ,…" at bounding box center [421, 250] width 684 height 234
click at [662, 146] on div "{ "barcodeTypes" : [ "aztec" , "code_128" , "code_39" , "code_93" , "codabar" ,…" at bounding box center [421, 242] width 684 height 219
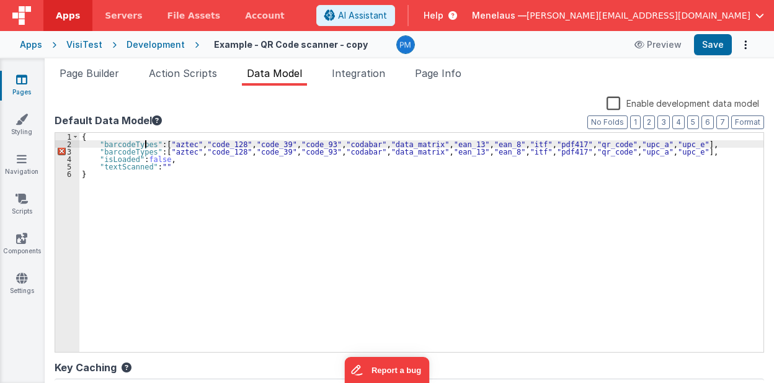
click at [145, 143] on div "{ "barcodeTypes" : [ "aztec" , "code_128" , "code_39" , "code_93" , "codabar" ,…" at bounding box center [421, 250] width 684 height 234
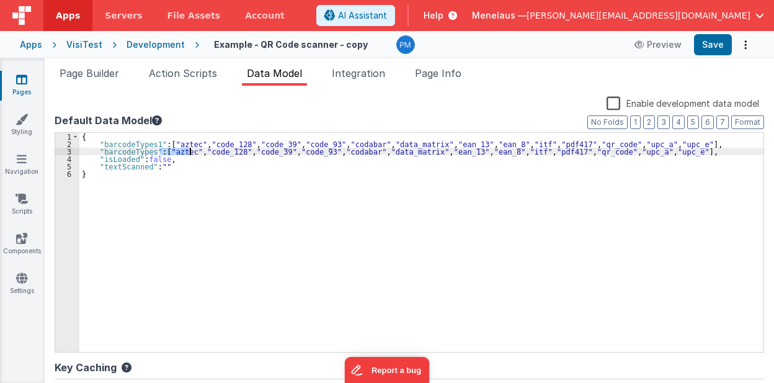
drag, startPoint x: 161, startPoint y: 151, endPoint x: 190, endPoint y: 154, distance: 29.3
click at [190, 154] on div "{ "barcodeTypes1" : [ "aztec" , "code_128" , "code_39" , "code_93" , "codabar" …" at bounding box center [421, 250] width 684 height 234
drag, startPoint x: 206, startPoint y: 151, endPoint x: 327, endPoint y: 150, distance: 120.9
click at [320, 150] on div "{ "barcodeTypes1" : [ "aztec" , "code_128" , "code_39" , "code_93" , "codabar" …" at bounding box center [421, 250] width 684 height 234
click at [384, 151] on div "{ "barcodeTypes1" : [ "aztec" , "code_128" , "code_39" , "code_93" , "codabar" …" at bounding box center [421, 250] width 684 height 234
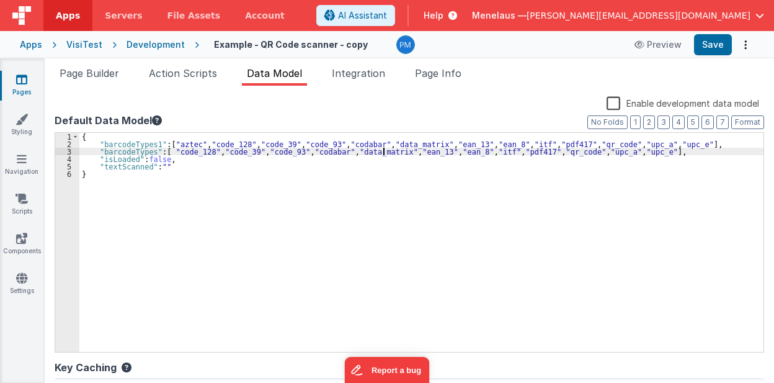
click at [384, 151] on div "{ "barcodeTypes1" : [ "aztec" , "code_128" , "code_39" , "code_93" , "codabar" …" at bounding box center [421, 250] width 684 height 234
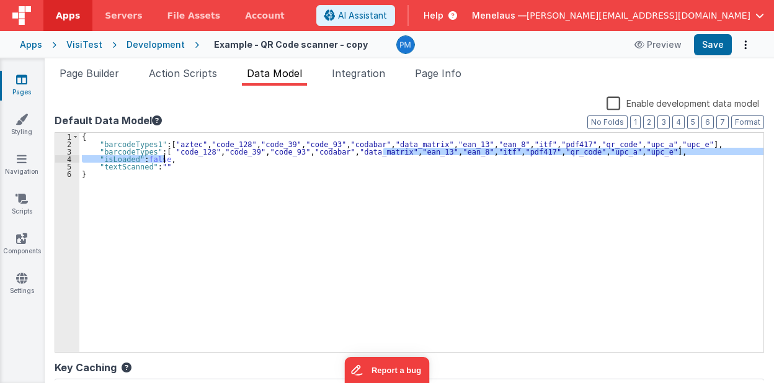
drag, startPoint x: 384, startPoint y: 151, endPoint x: 216, endPoint y: 154, distance: 168.1
click at [217, 154] on div "{ "barcodeTypes1" : [ "aztec" , "code_128" , "code_39" , "code_93" , "codabar" …" at bounding box center [421, 250] width 684 height 234
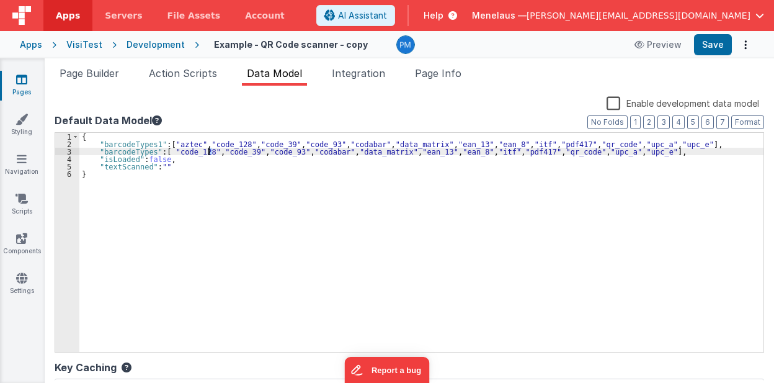
click at [207, 151] on div "{ "barcodeTypes1" : [ "aztec" , "code_128" , "code_39" , "code_93" , "codabar" …" at bounding box center [421, 250] width 684 height 234
click at [216, 172] on div "{ "barcodeTypes1" : [ "aztec" , "code_128" , "code_39" , "code_93" , "codabar" …" at bounding box center [421, 250] width 684 height 234
drag, startPoint x: 207, startPoint y: 153, endPoint x: 381, endPoint y: 151, distance: 173.7
click at [381, 150] on div "{ "barcodeTypes1" : [ "aztec" , "code_128" , "code_39" , "code_93" , "codabar" …" at bounding box center [421, 250] width 684 height 234
drag, startPoint x: 378, startPoint y: 151, endPoint x: 206, endPoint y: 154, distance: 171.8
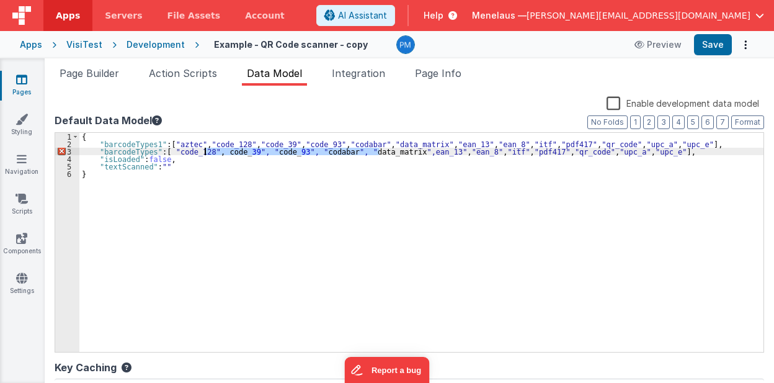
click at [206, 154] on div "{ "barcodeTypes1" : [ "aztec" , "code_128" , "code_39" , "code_93" , "codabar" …" at bounding box center [421, 250] width 684 height 234
drag, startPoint x: 244, startPoint y: 150, endPoint x: 339, endPoint y: 154, distance: 95.0
click at [339, 154] on div "{ "barcodeTypes1" : [ "aztec" , "code_128" , "code_39" , "code_93" , "codabar" …" at bounding box center [421, 250] width 684 height 234
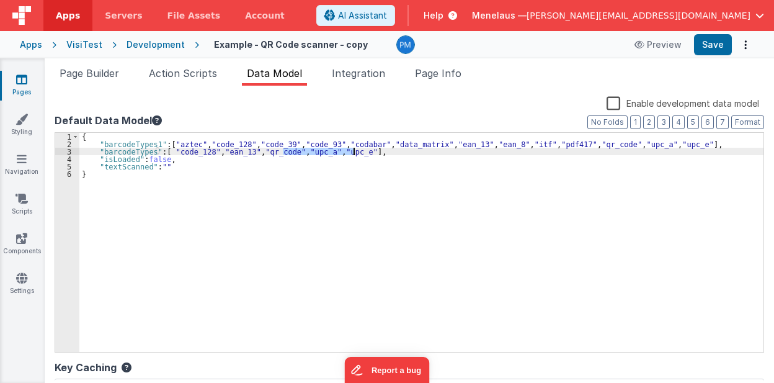
drag, startPoint x: 283, startPoint y: 151, endPoint x: 349, endPoint y: 154, distance: 66.4
click at [350, 154] on div "{ "barcodeTypes1" : [ "aztec" , "code_128" , "code_39" , "code_93" , "codabar" …" at bounding box center [421, 250] width 684 height 234
click at [349, 154] on div "{ "barcodeTypes1" : [ "aztec" , "code_128" , "code_39" , "code_93" , "codabar" …" at bounding box center [421, 242] width 684 height 219
drag, startPoint x: 349, startPoint y: 150, endPoint x: 283, endPoint y: 152, distance: 66.4
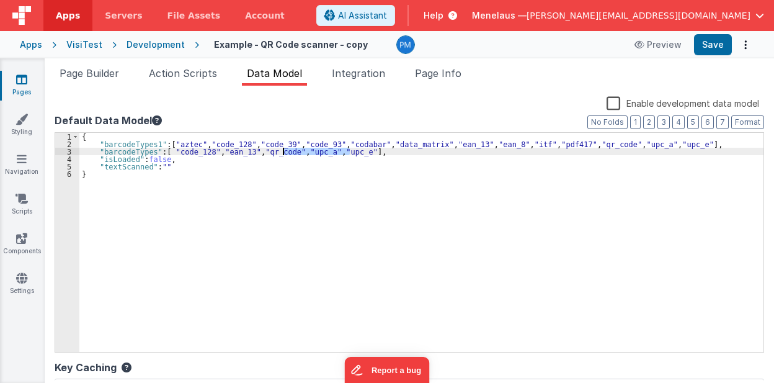
click at [283, 152] on div "{ "barcodeTypes1" : [ "aztec" , "code_128" , "code_39" , "code_93" , "codabar" …" at bounding box center [421, 250] width 684 height 234
